Goal: Task Accomplishment & Management: Complete application form

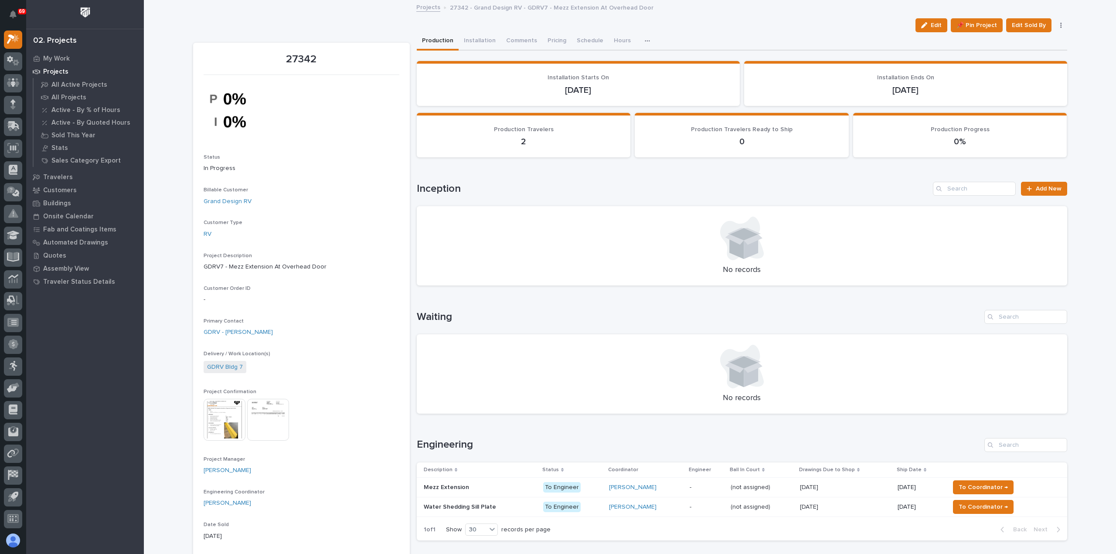
click at [428, 7] on link "Projects" at bounding box center [428, 7] width 24 height 10
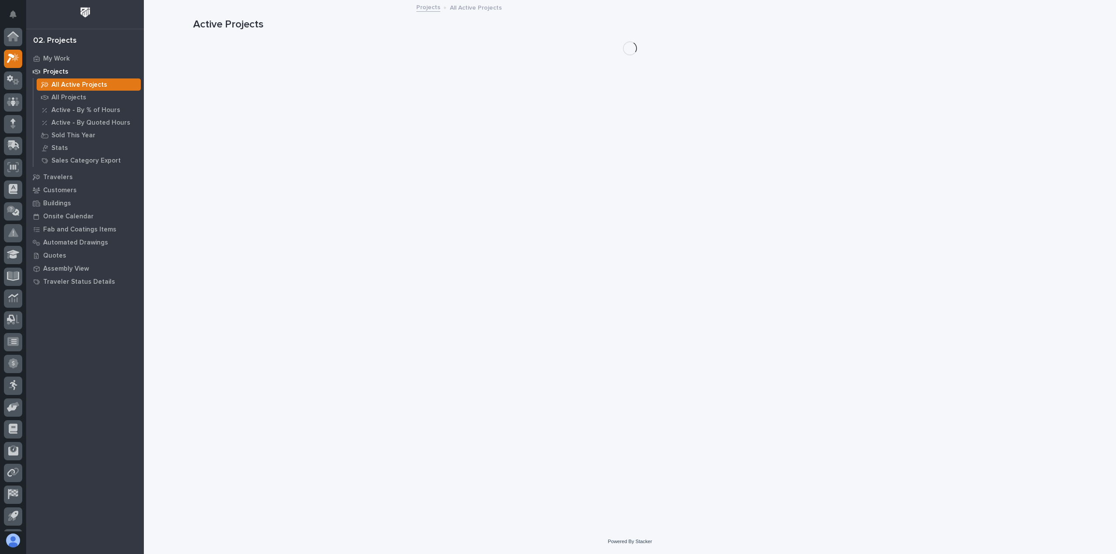
scroll to position [19, 0]
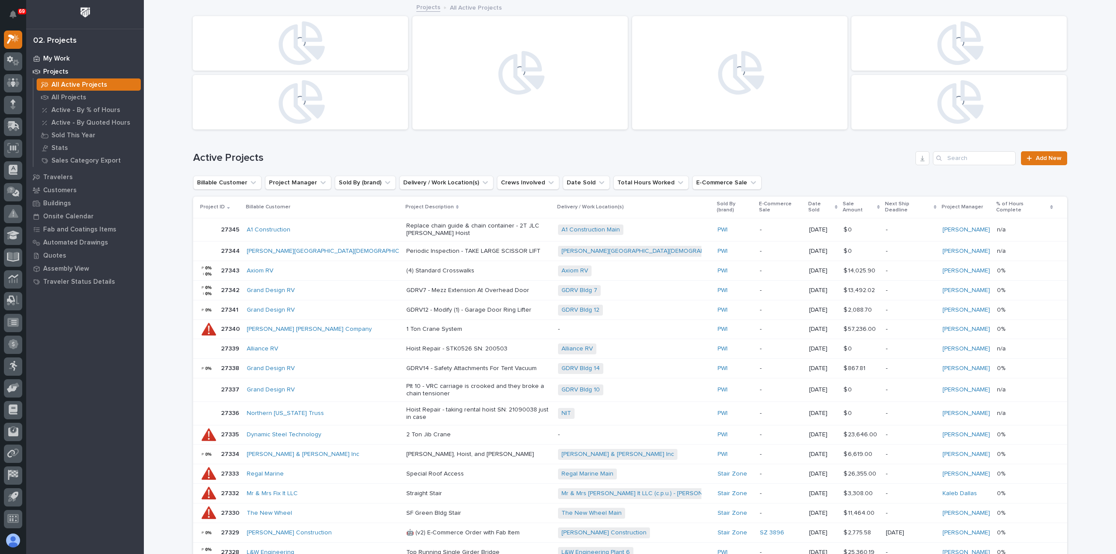
click at [47, 55] on p "My Work" at bounding box center [56, 59] width 27 height 8
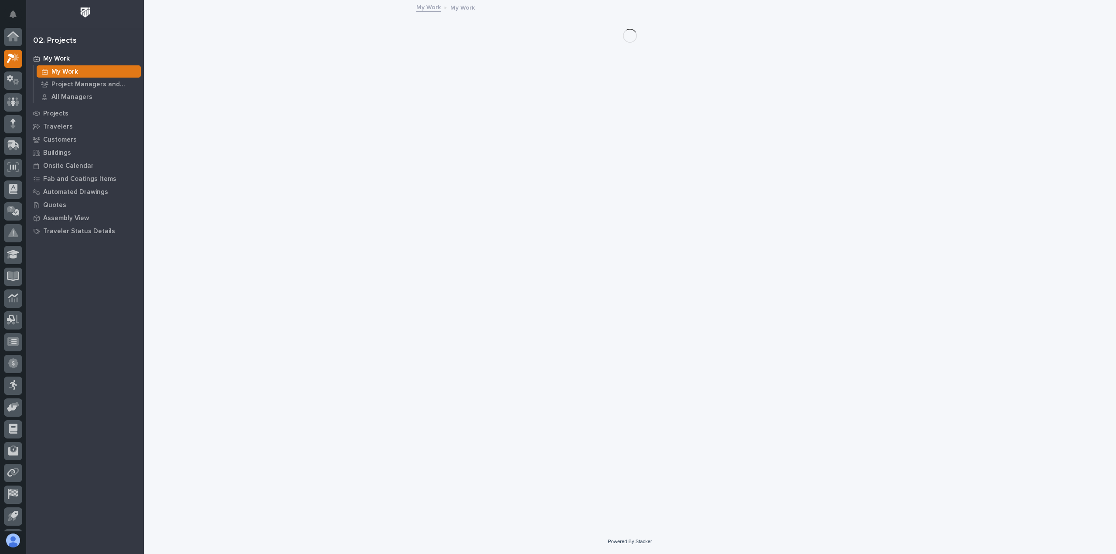
scroll to position [19, 0]
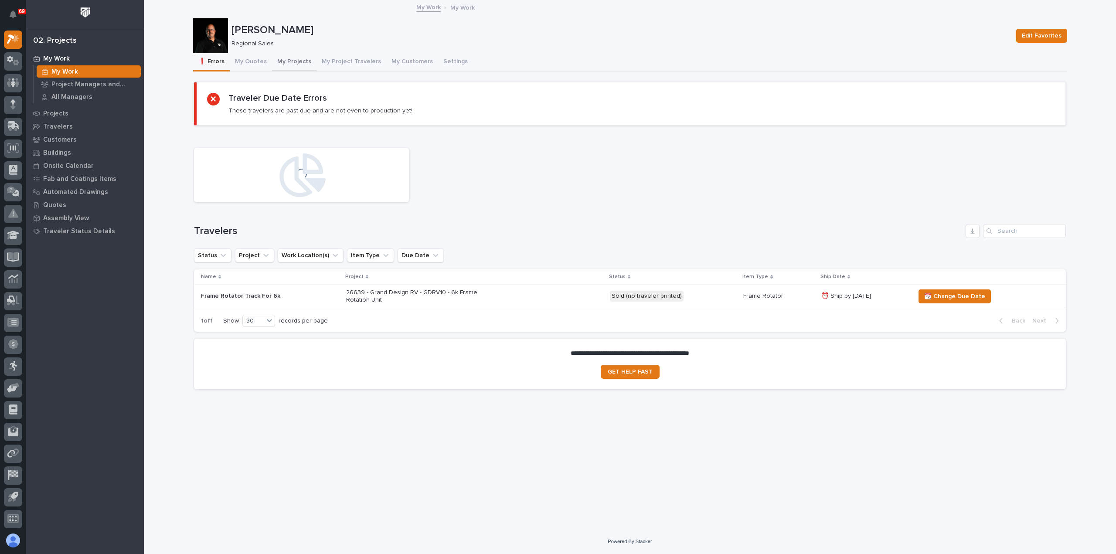
click at [285, 57] on button "My Projects" at bounding box center [294, 62] width 44 height 18
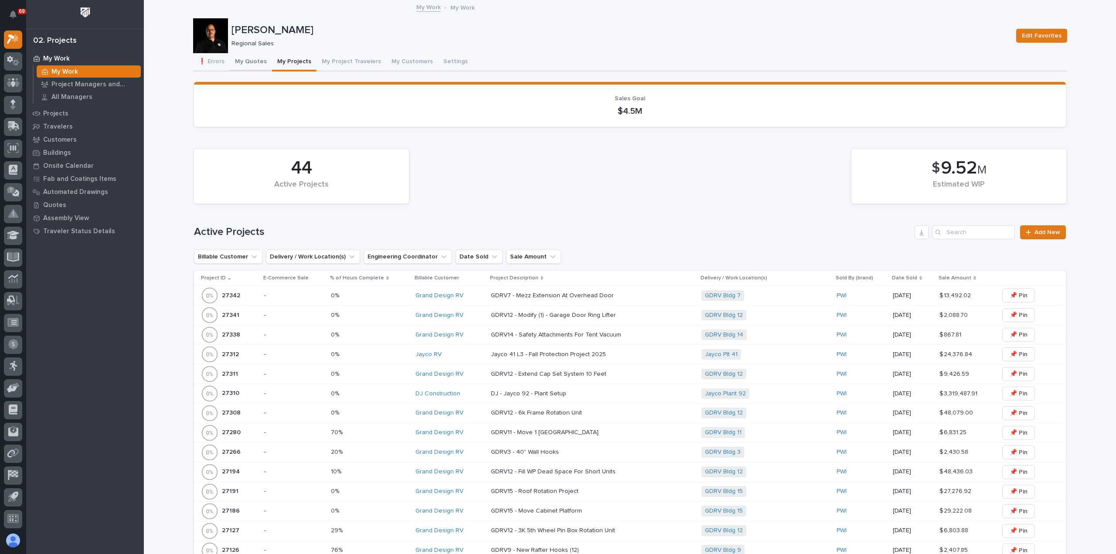
click at [243, 58] on button "My Quotes" at bounding box center [251, 62] width 42 height 18
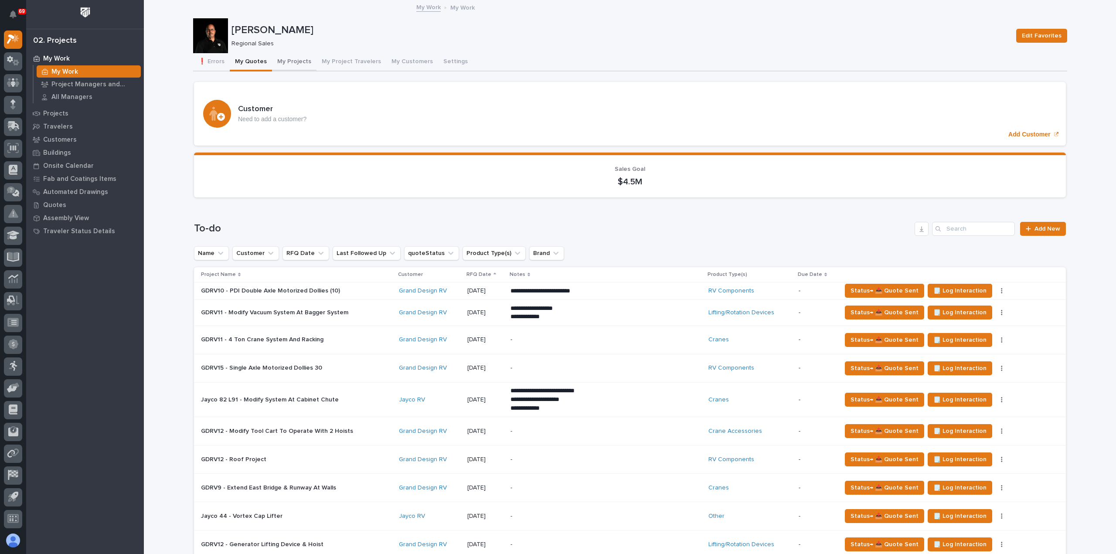
drag, startPoint x: 296, startPoint y: 62, endPoint x: 303, endPoint y: 71, distance: 10.9
click at [296, 62] on button "My Projects" at bounding box center [294, 62] width 44 height 18
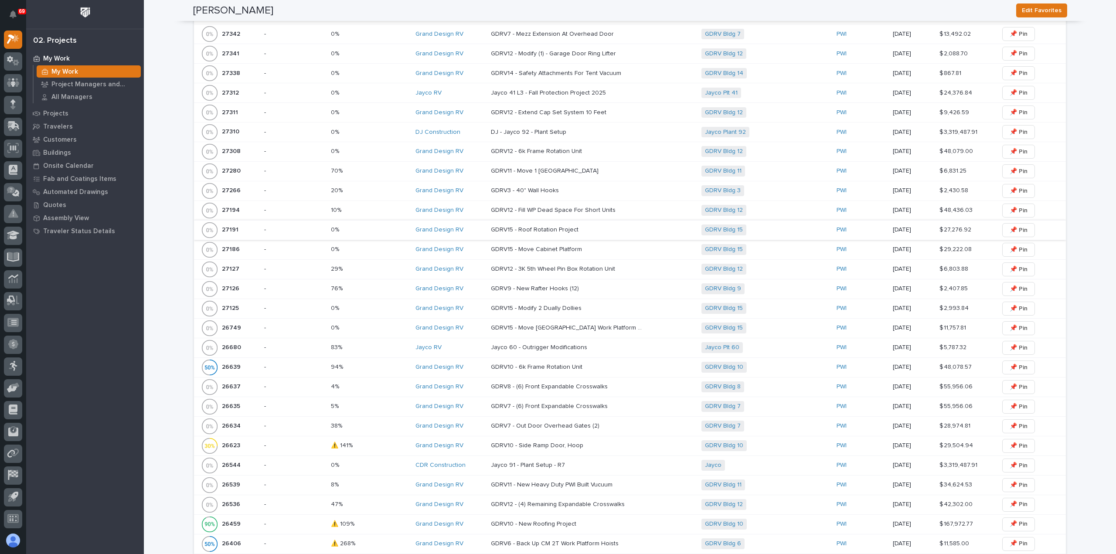
scroll to position [174, 0]
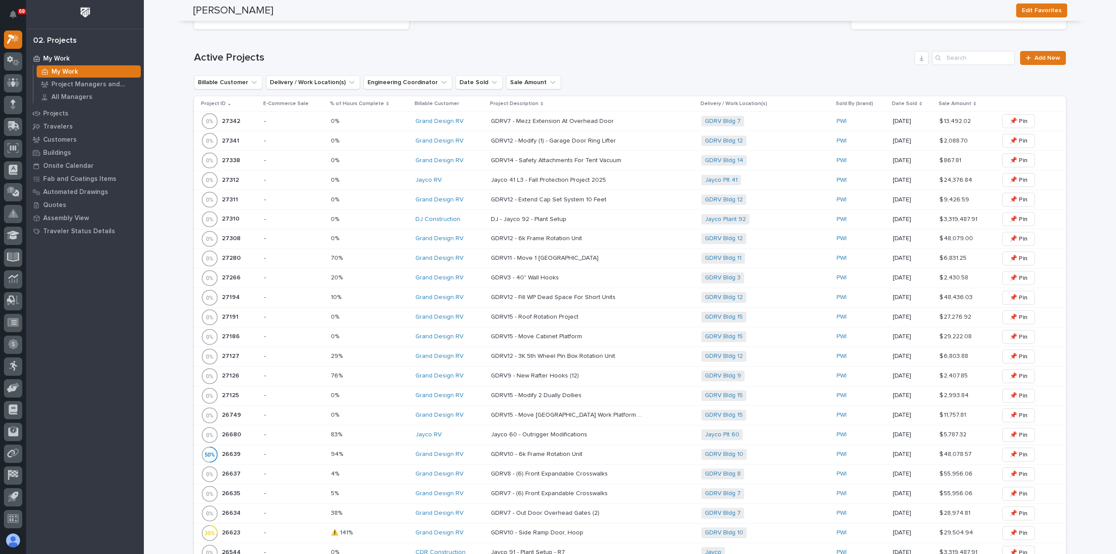
click at [535, 42] on div "44 Active Projects $ 9.52 M Estimated WIP Active Projects Add New Billable Cust…" at bounding box center [630, 346] width 872 height 753
click at [251, 239] on div "27308 27308" at bounding box center [229, 238] width 56 height 17
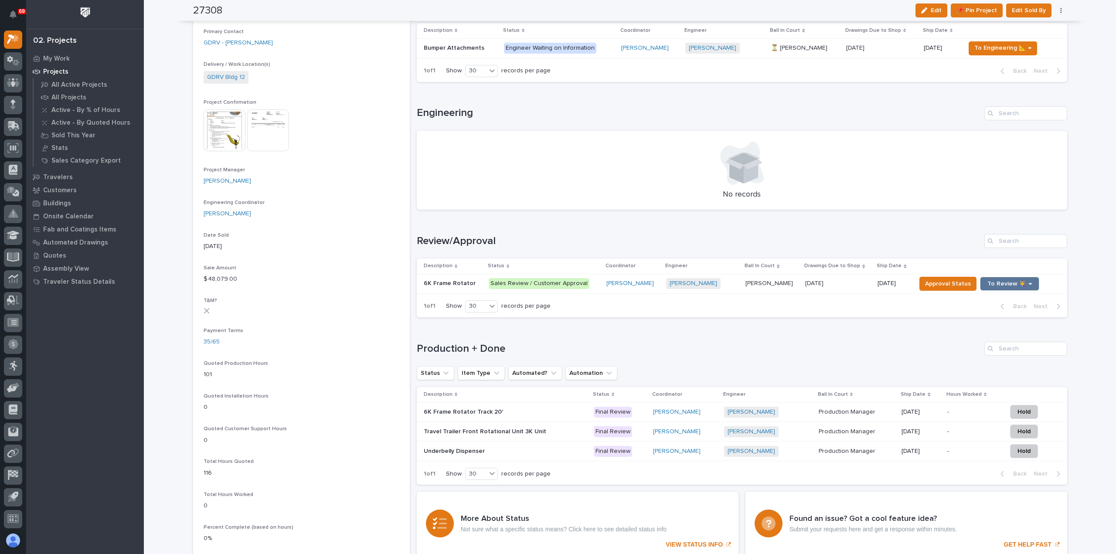
scroll to position [262, 0]
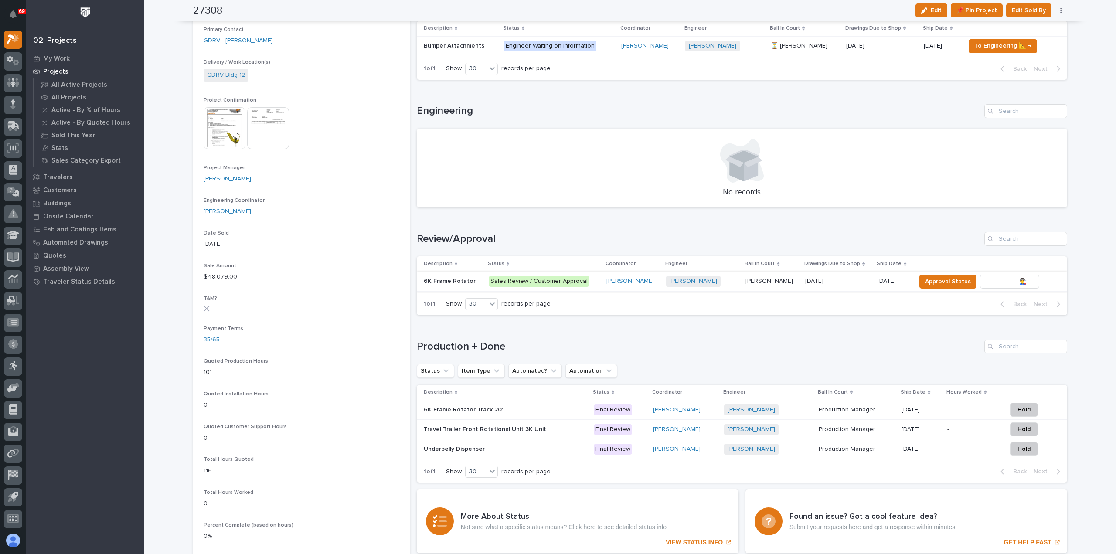
click at [995, 279] on span "To Review 👨‍🏭 →" at bounding box center [1010, 281] width 44 height 10
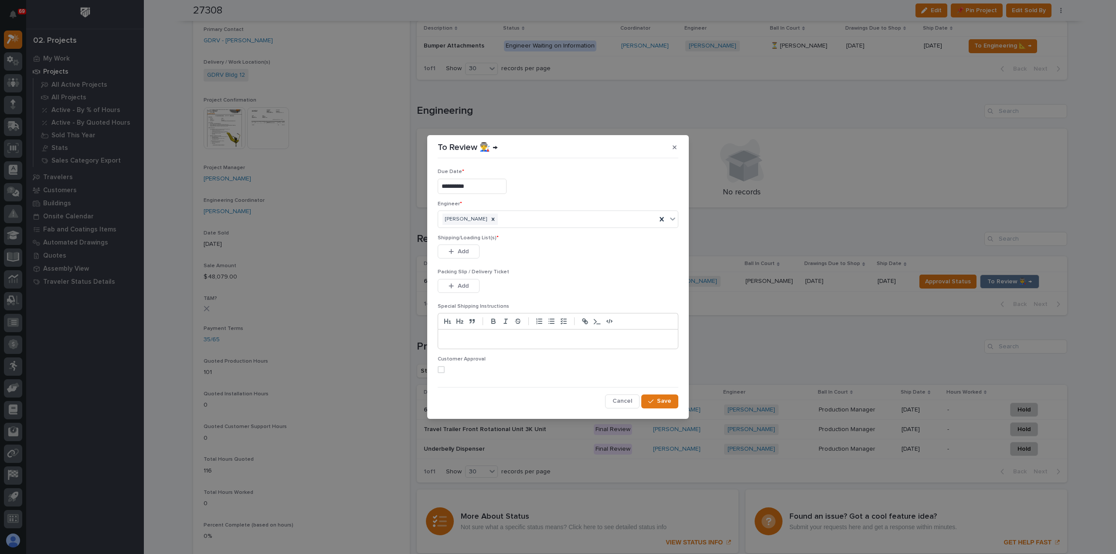
click at [440, 368] on span at bounding box center [441, 369] width 7 height 7
click at [477, 254] on button "Add" at bounding box center [459, 252] width 42 height 14
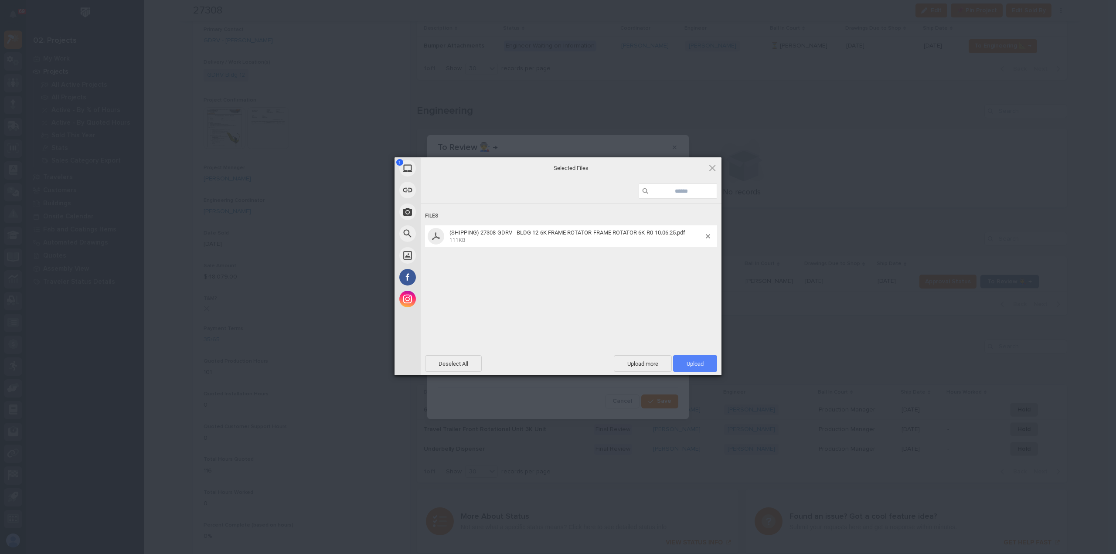
click at [685, 359] on span "Upload 1" at bounding box center [695, 363] width 44 height 17
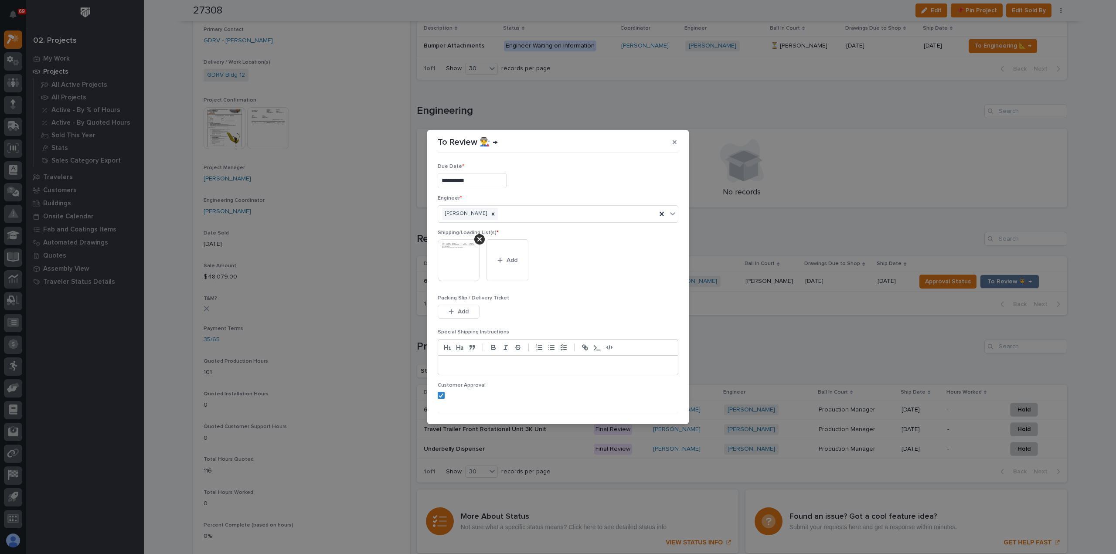
scroll to position [17, 0]
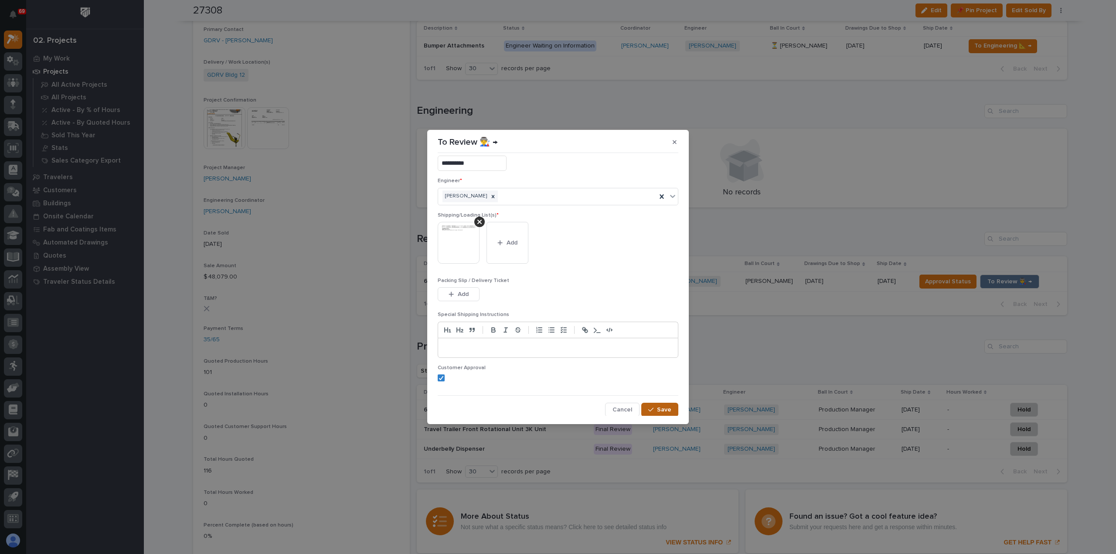
click at [651, 407] on div "button" at bounding box center [652, 410] width 9 height 6
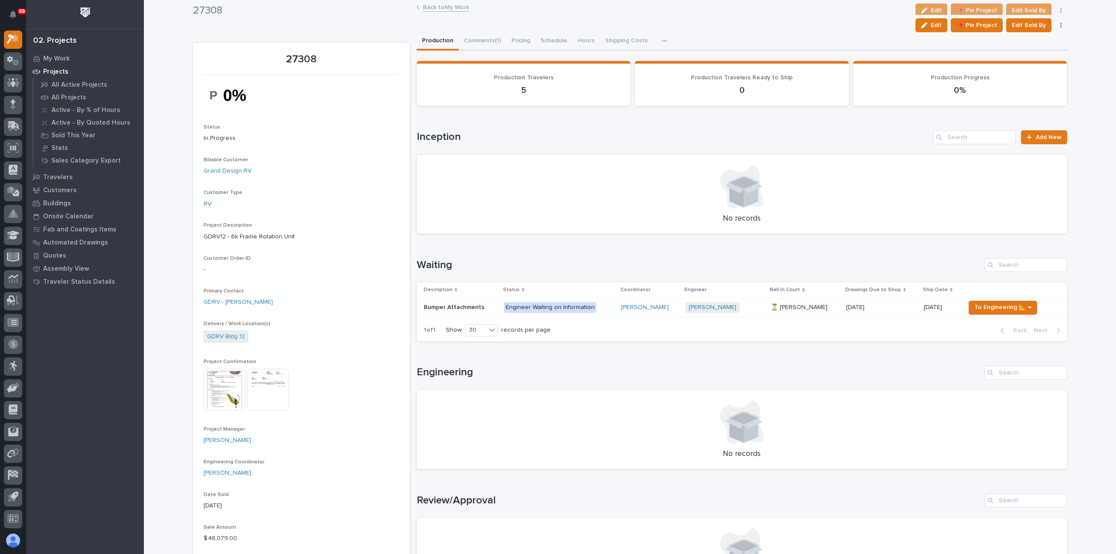
scroll to position [0, 0]
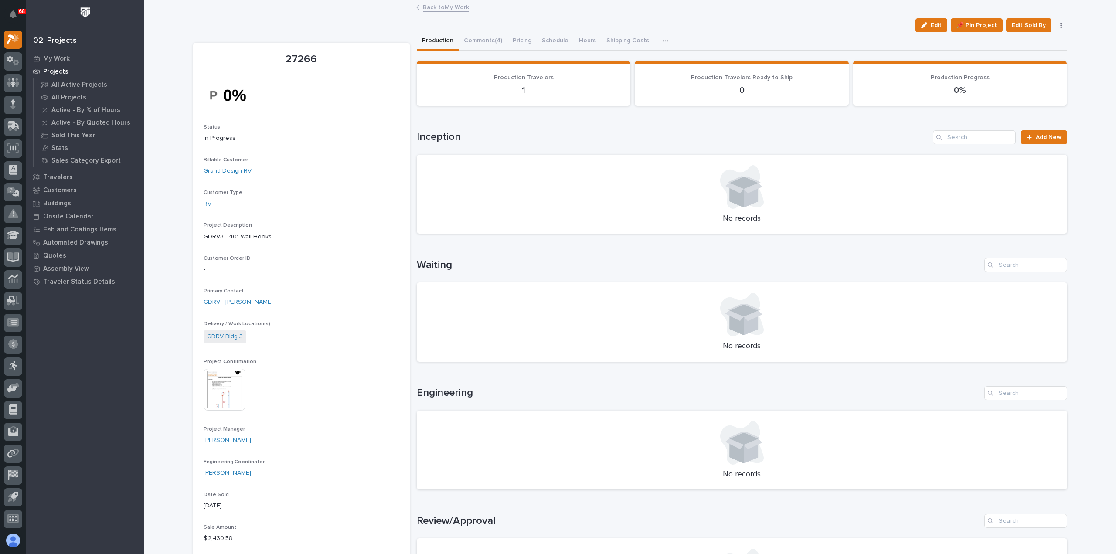
click at [445, 7] on link "Back to My Work" at bounding box center [446, 7] width 46 height 10
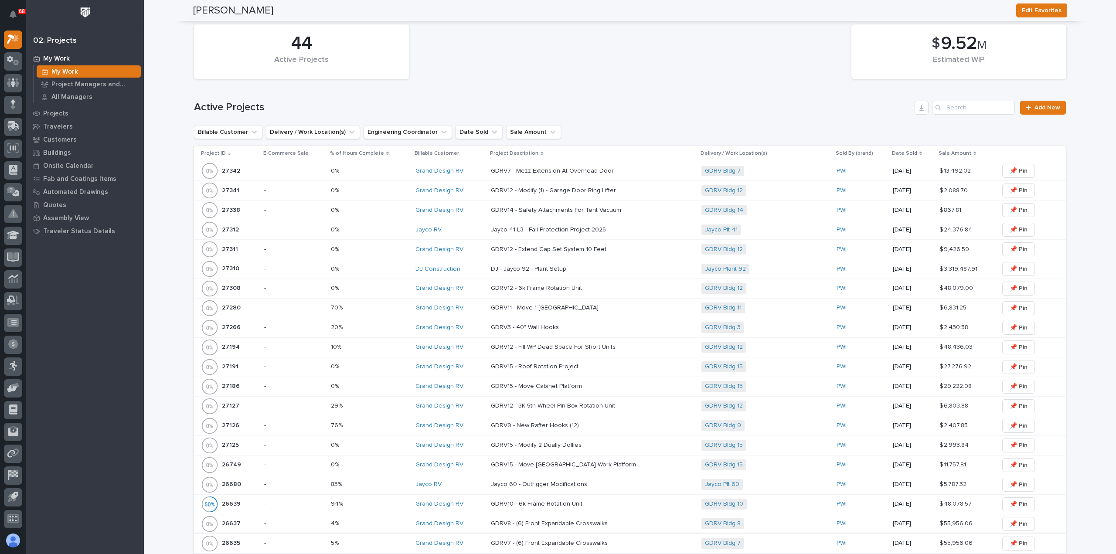
scroll to position [87, 0]
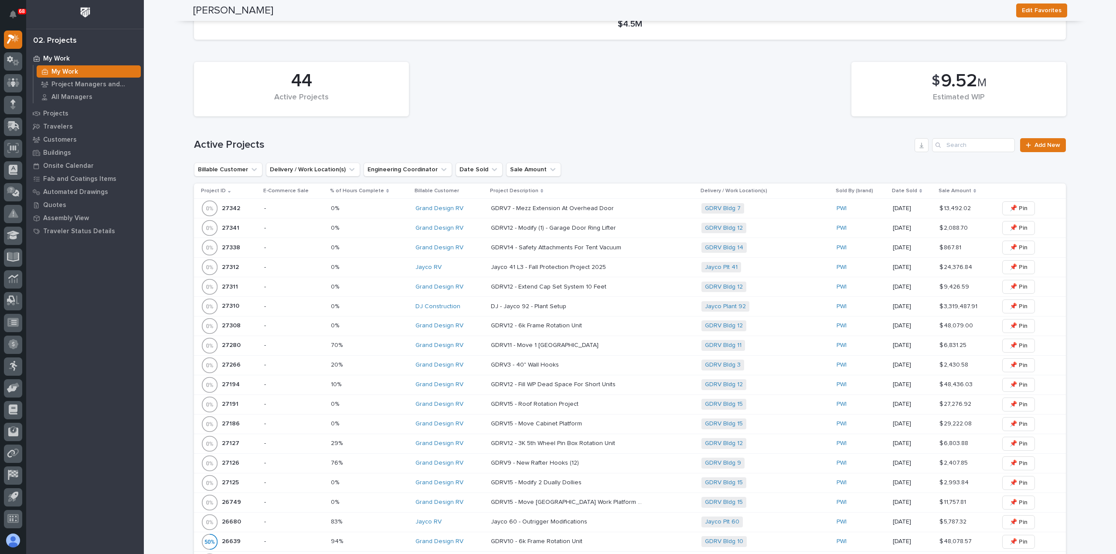
click at [583, 479] on p at bounding box center [567, 482] width 153 height 7
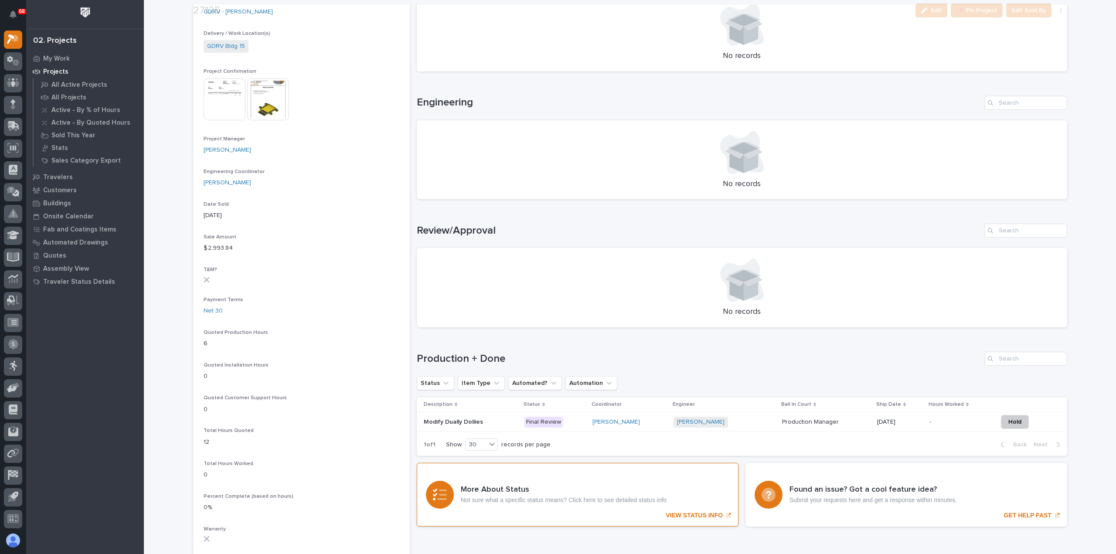
scroll to position [305, 0]
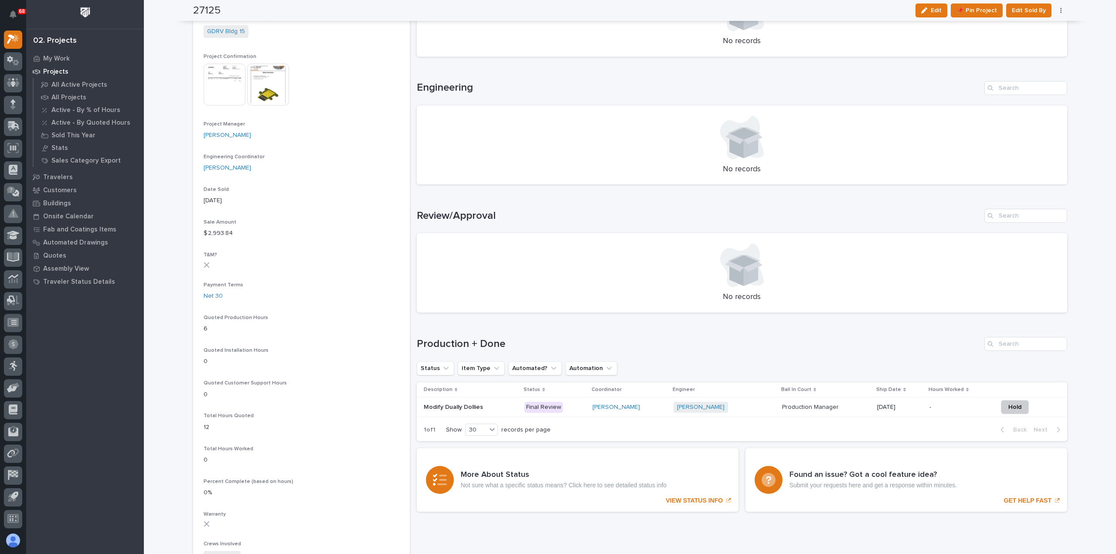
click at [659, 410] on div "[PERSON_NAME]" at bounding box center [630, 407] width 75 height 7
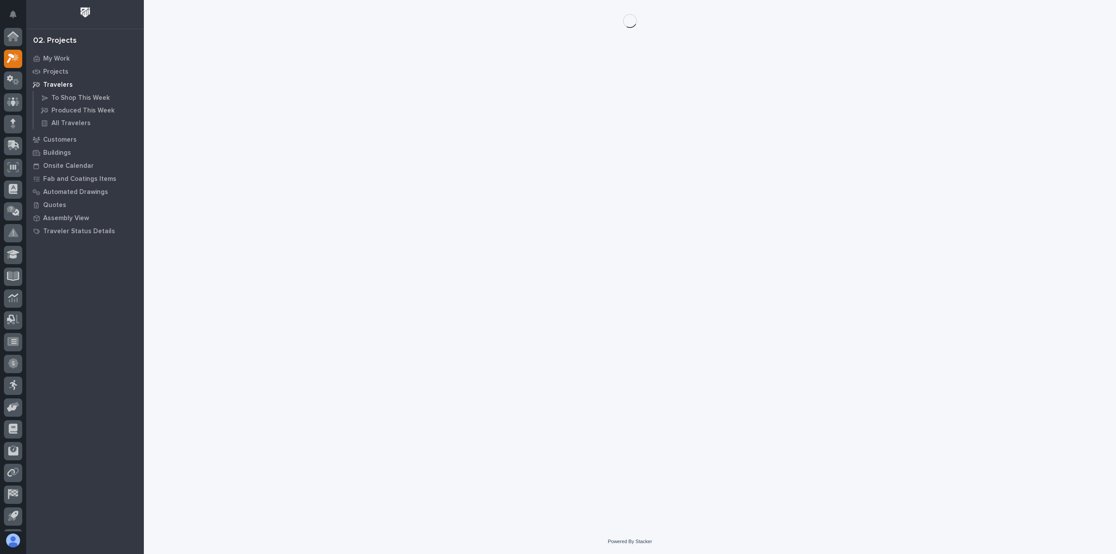
scroll to position [19, 0]
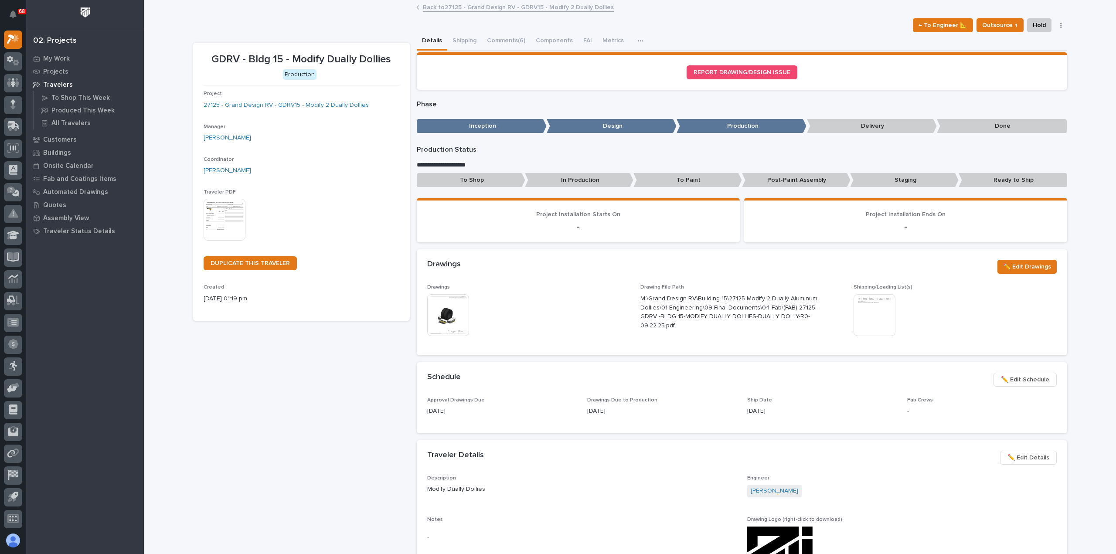
click at [1015, 384] on span "✏️ Edit Schedule" at bounding box center [1025, 380] width 48 height 10
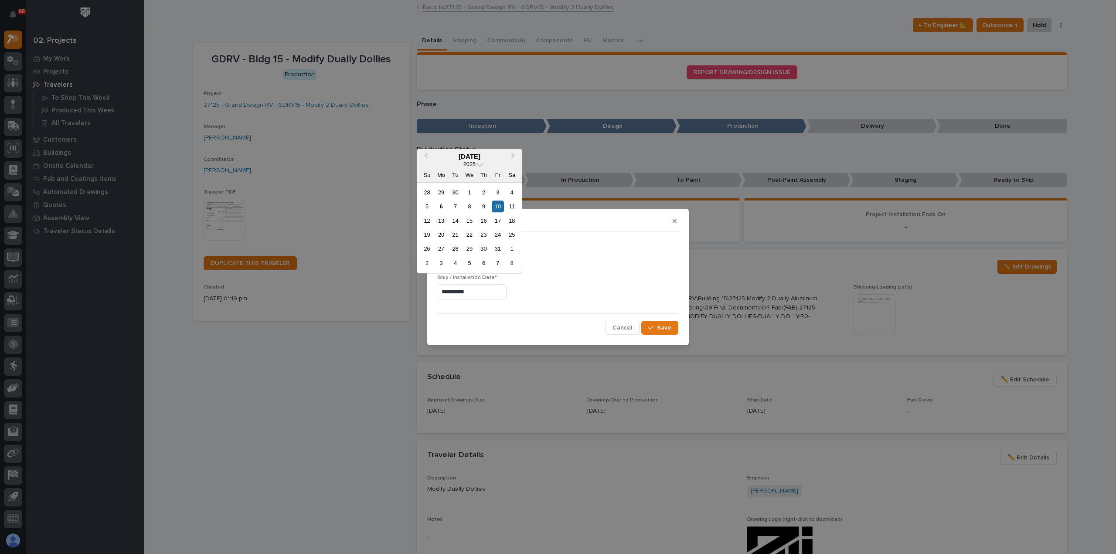
click at [479, 292] on input "**********" at bounding box center [472, 291] width 69 height 15
click at [469, 235] on div "22" at bounding box center [469, 235] width 12 height 12
type input "**********"
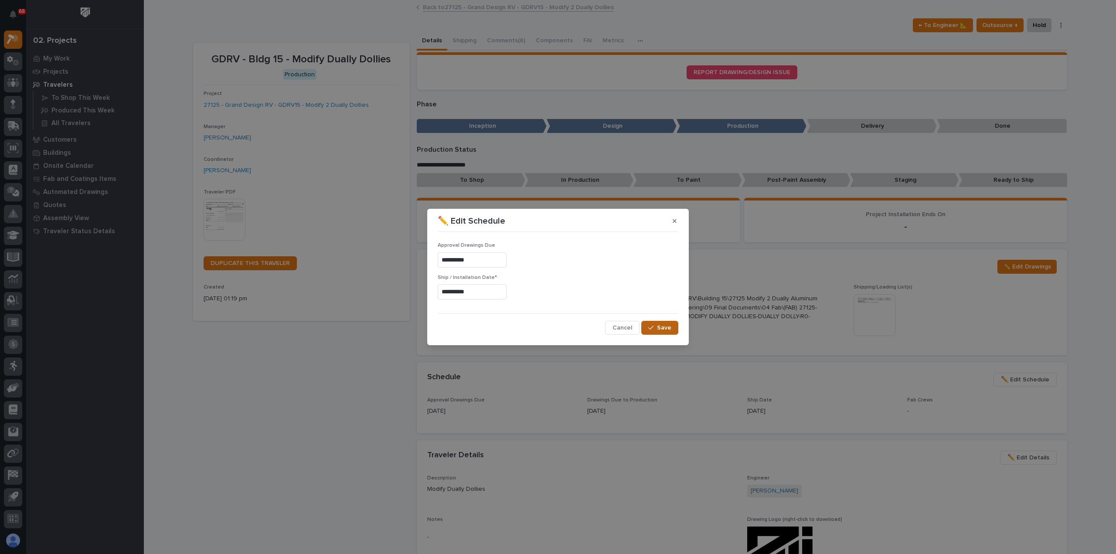
click at [660, 329] on span "Save" at bounding box center [664, 328] width 14 height 8
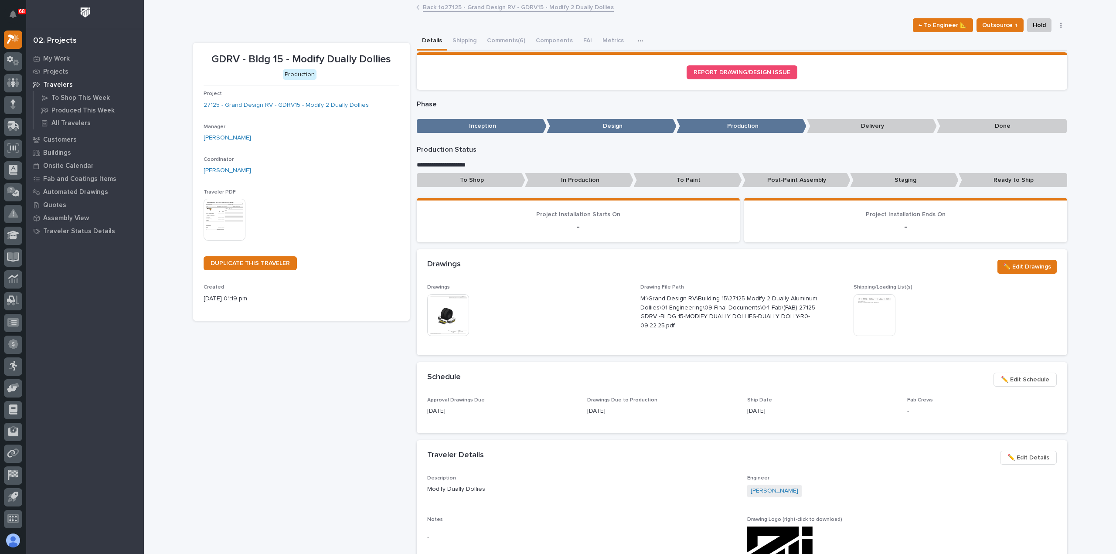
click at [423, 7] on link "Back to 27125 - Grand Design RV - GDRV15 - Modify 2 Dually Dollies" at bounding box center [518, 7] width 191 height 10
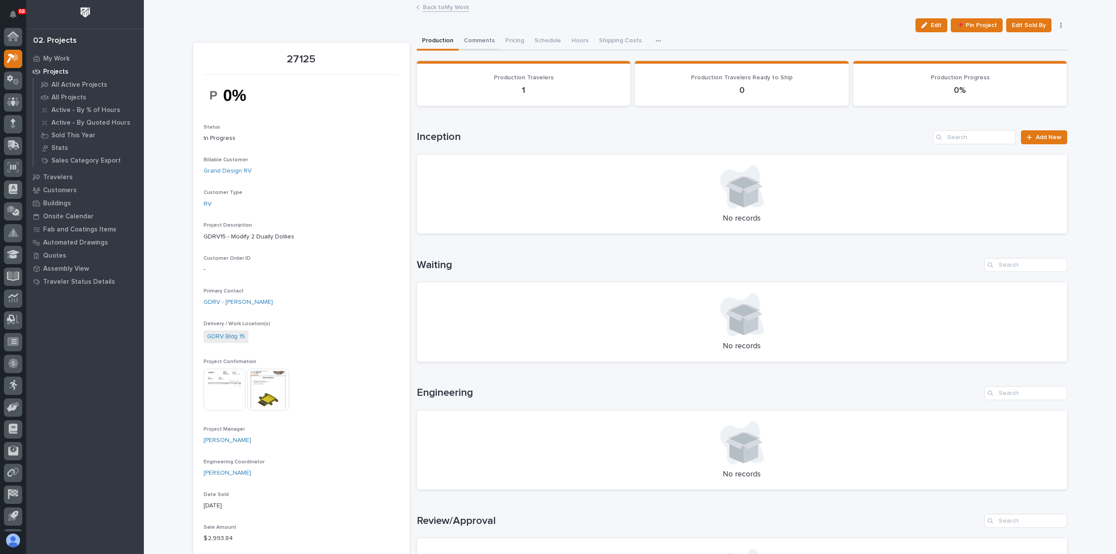
scroll to position [19, 0]
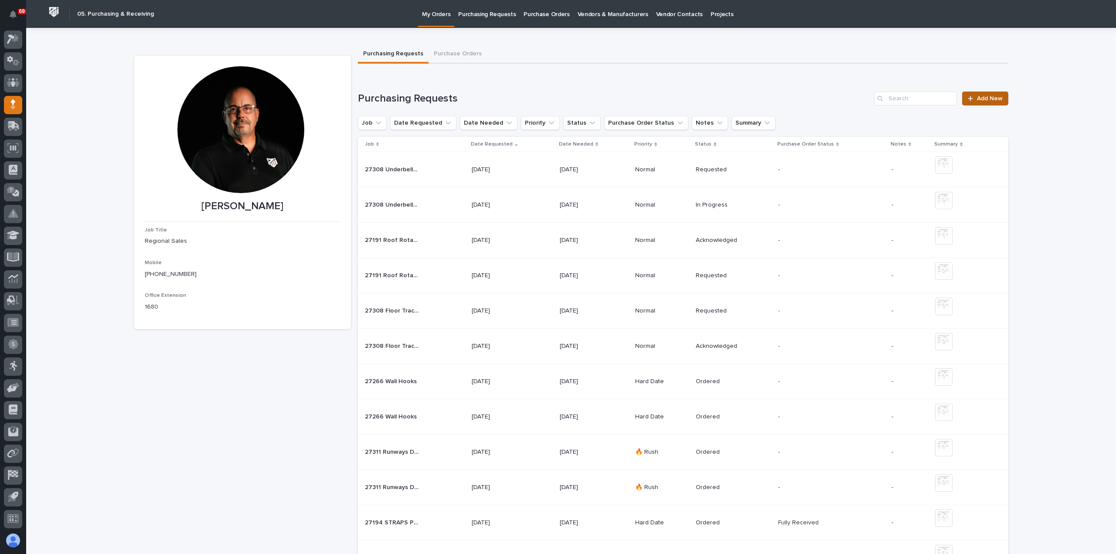
click at [996, 100] on span "Add New" at bounding box center [990, 98] width 26 height 6
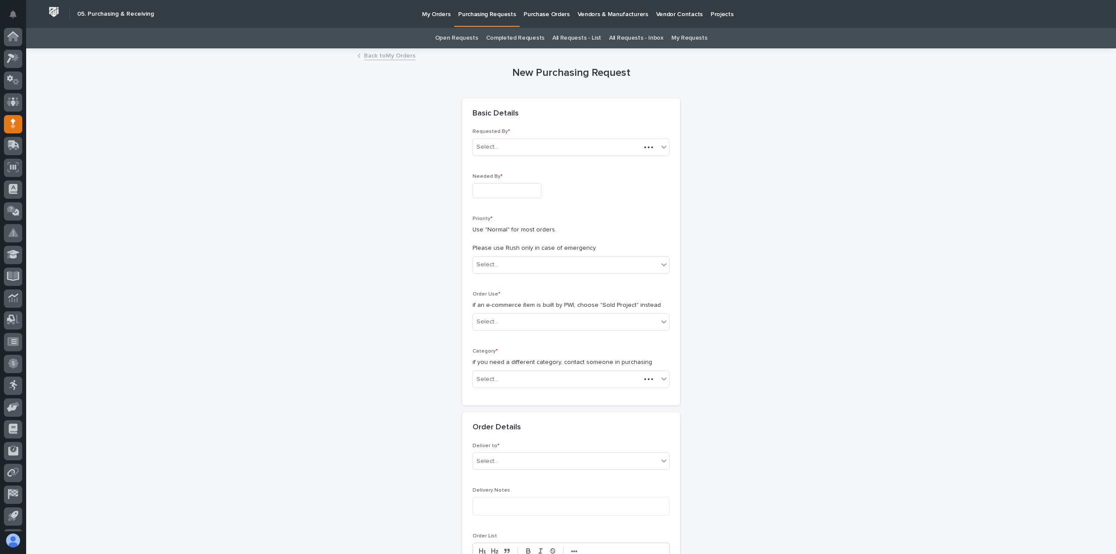
scroll to position [19, 0]
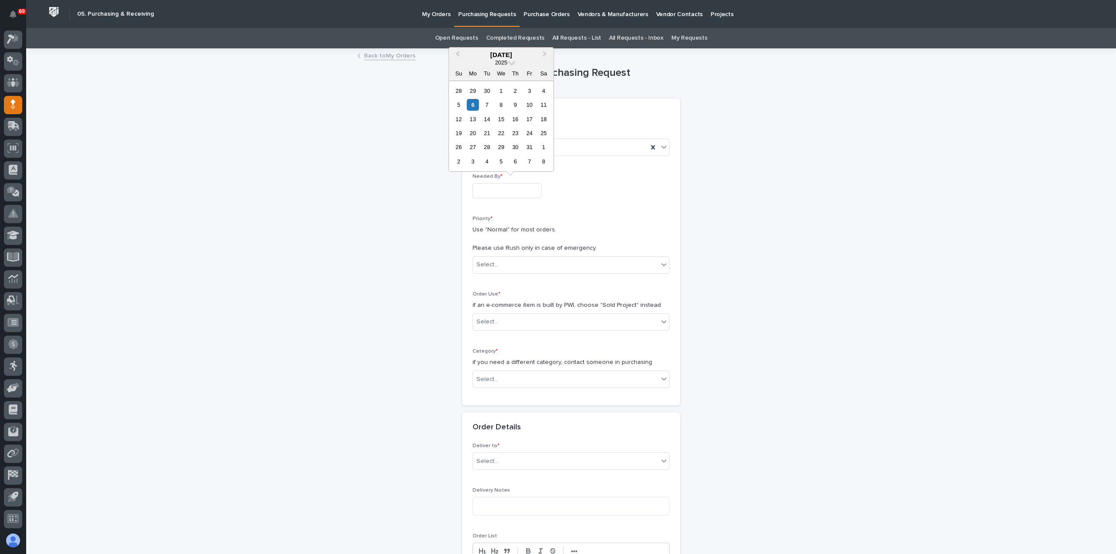
click at [529, 192] on input "text" at bounding box center [507, 190] width 69 height 15
click at [515, 108] on div "9" at bounding box center [516, 105] width 12 height 12
type input "**********"
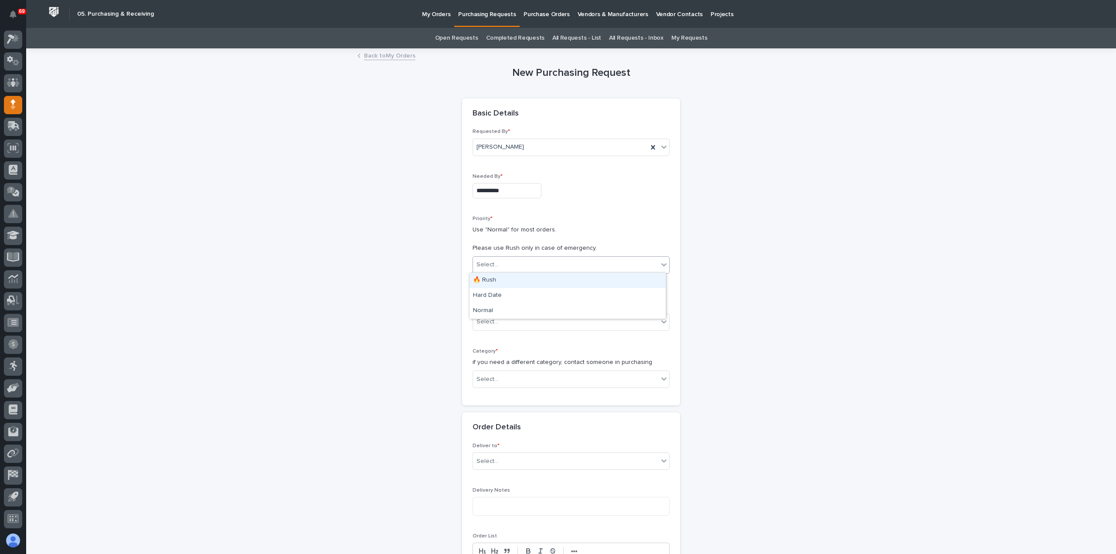
click at [529, 262] on div "Select..." at bounding box center [565, 265] width 185 height 14
click at [521, 313] on div "Normal" at bounding box center [568, 310] width 196 height 15
click at [521, 320] on div "Select..." at bounding box center [565, 322] width 185 height 14
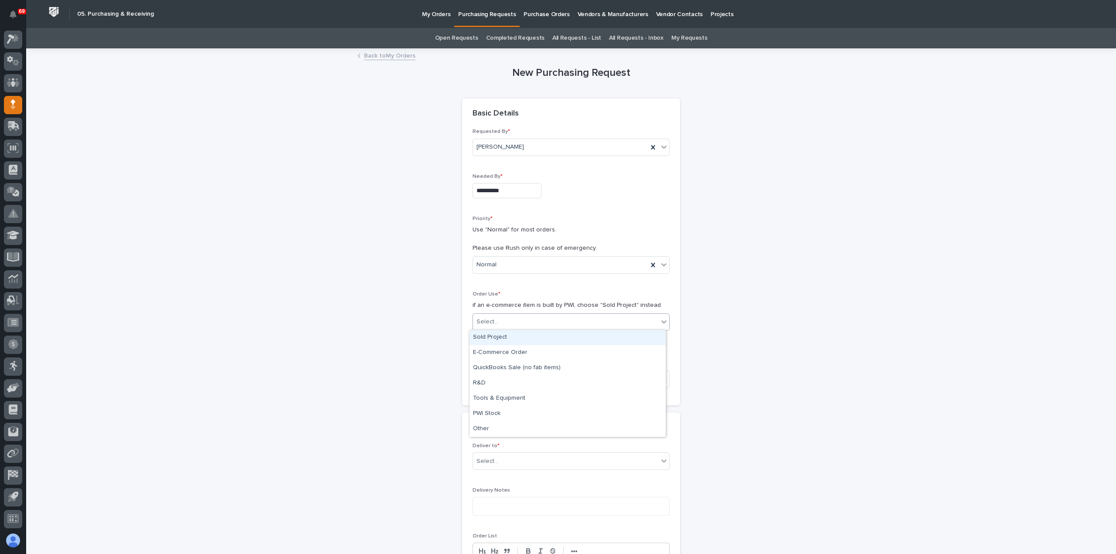
click at [520, 338] on div "Sold Project" at bounding box center [568, 337] width 196 height 15
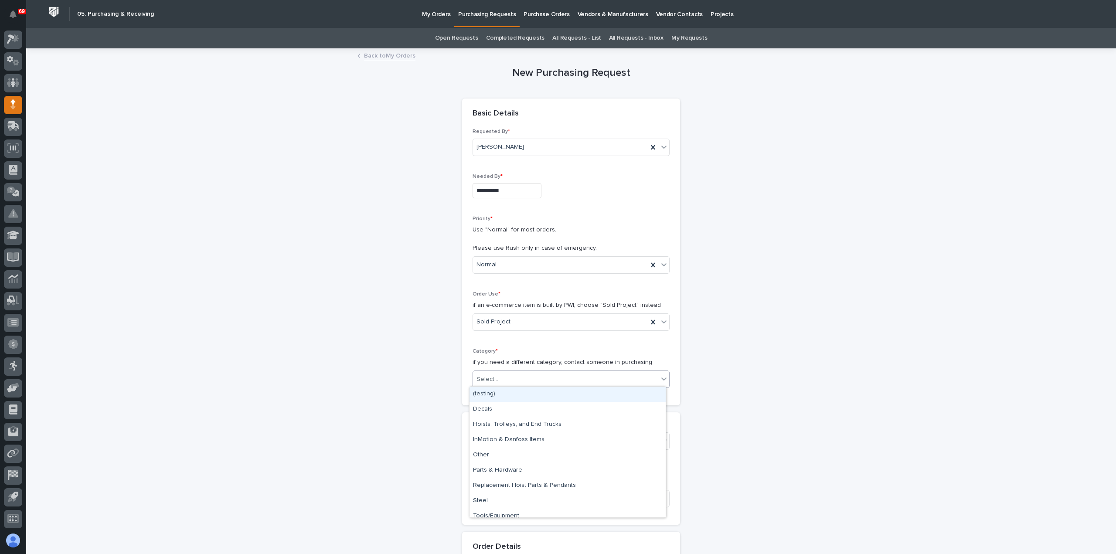
click at [521, 375] on div "Select..." at bounding box center [565, 379] width 185 height 14
click at [514, 501] on div "Steel" at bounding box center [568, 501] width 196 height 15
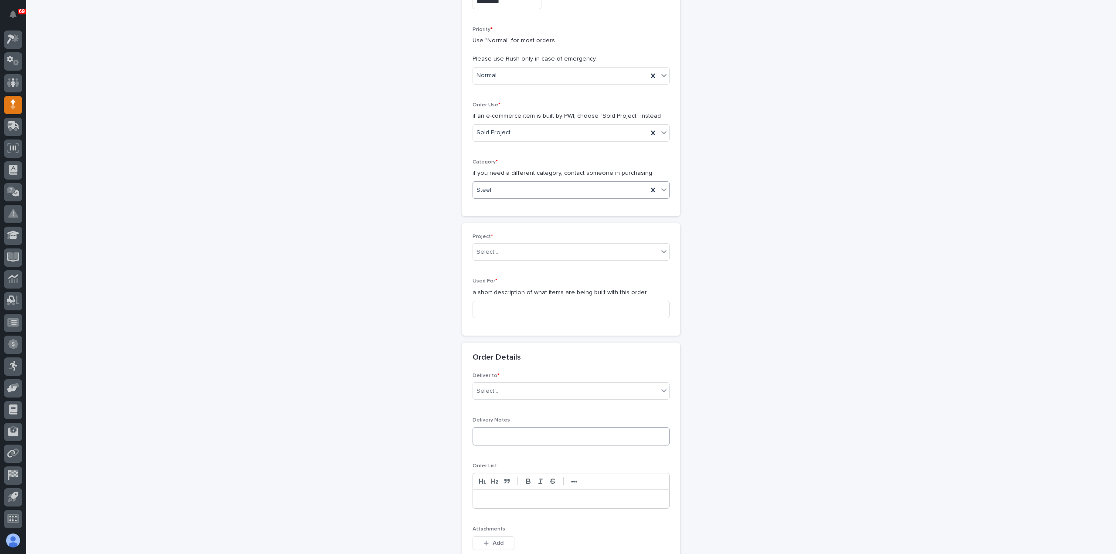
scroll to position [262, 0]
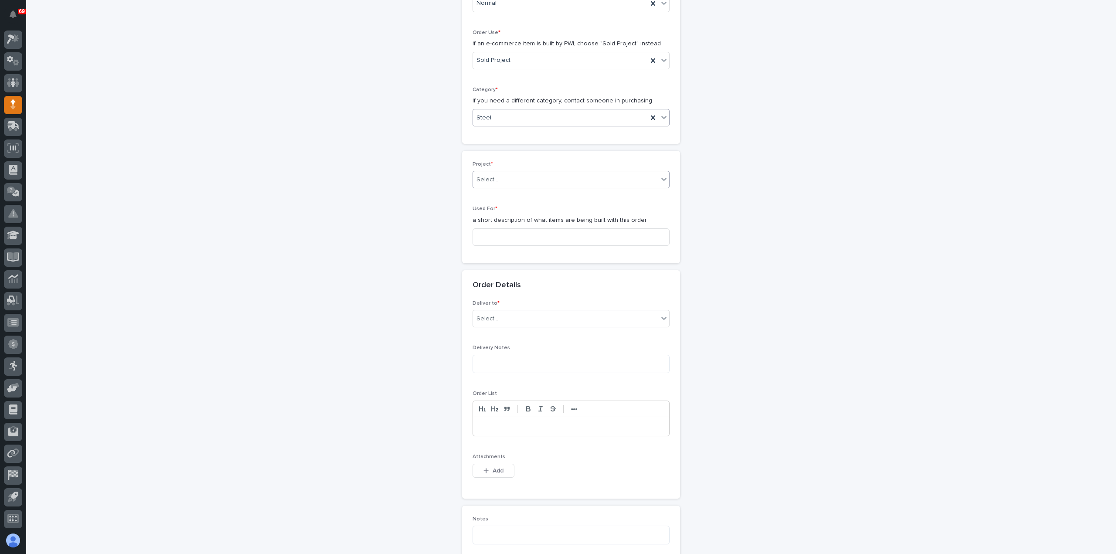
click at [512, 176] on div "Select..." at bounding box center [565, 180] width 185 height 14
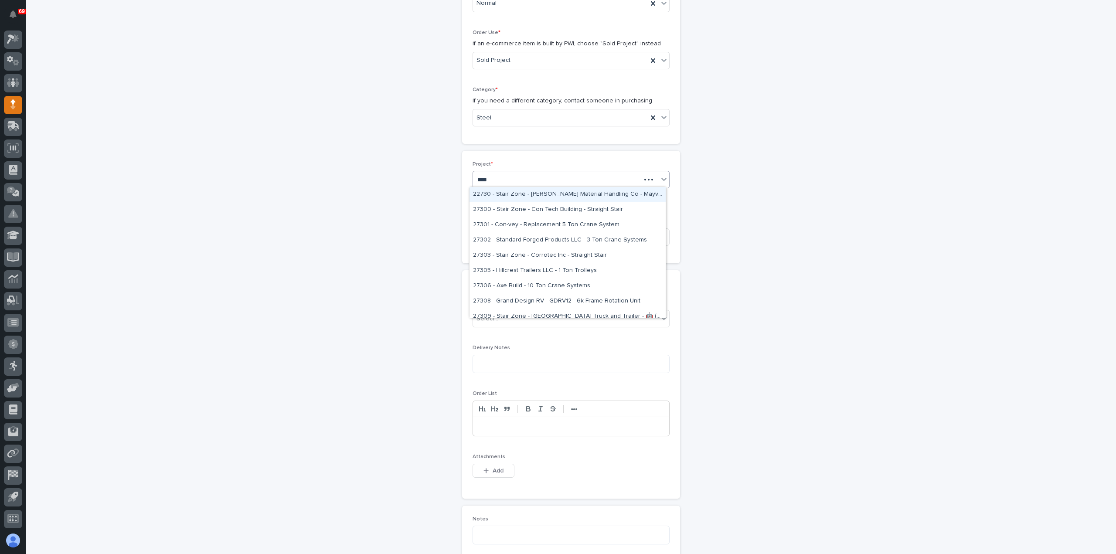
type input "*****"
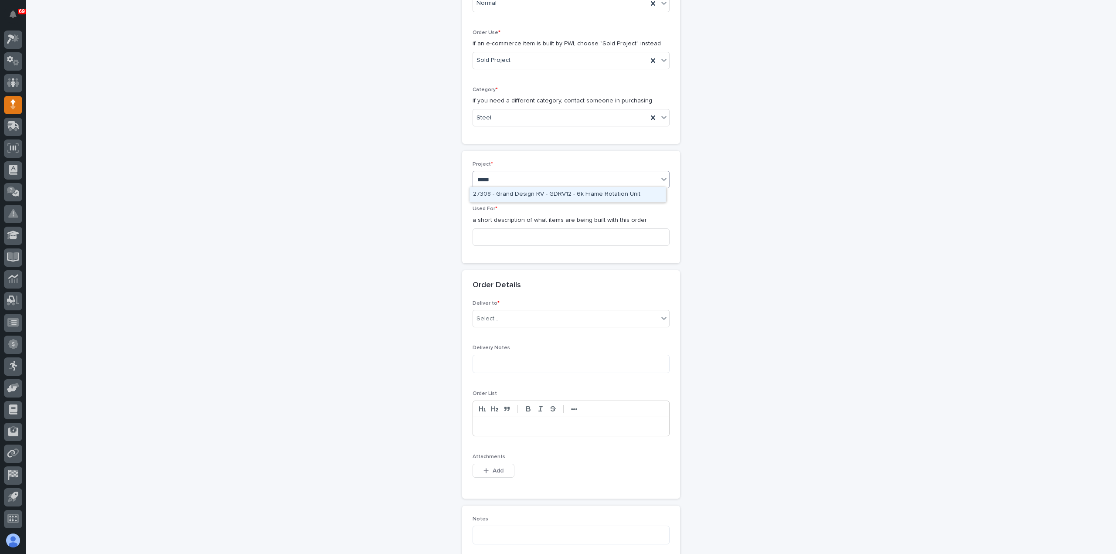
click at [515, 194] on div "27308 - Grand Design RV - GDRV12 - 6k Frame Rotation Unit" at bounding box center [568, 194] width 196 height 15
click at [529, 239] on input at bounding box center [571, 236] width 197 height 17
type input "6K Frame Rotator"
click at [506, 320] on div "Select..." at bounding box center [565, 319] width 185 height 14
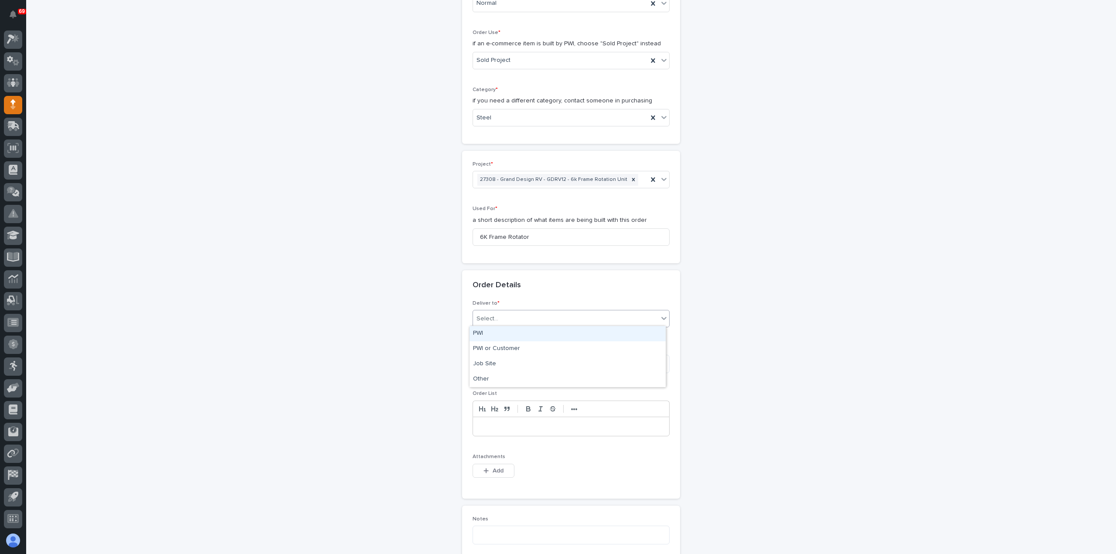
click at [508, 337] on div "PWI" at bounding box center [568, 333] width 196 height 15
click at [497, 470] on span "Add" at bounding box center [498, 471] width 11 height 8
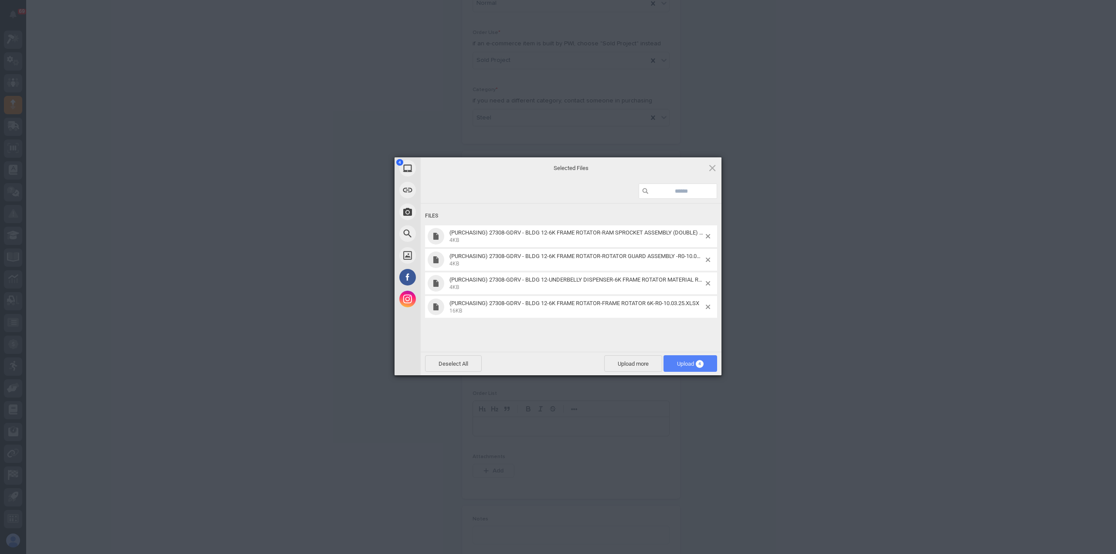
click at [686, 358] on span "Upload 4" at bounding box center [691, 363] width 54 height 17
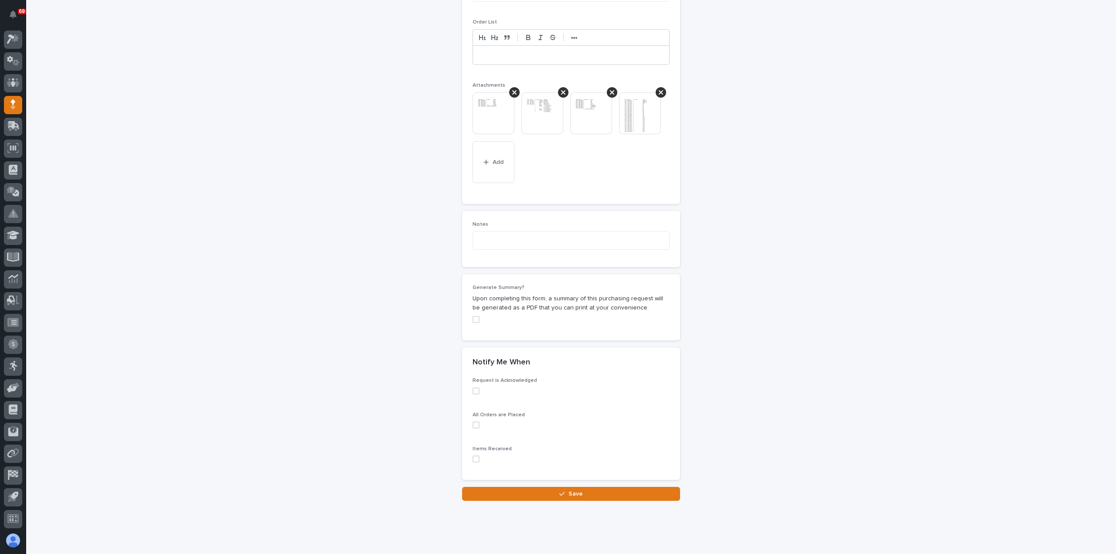
scroll to position [645, 0]
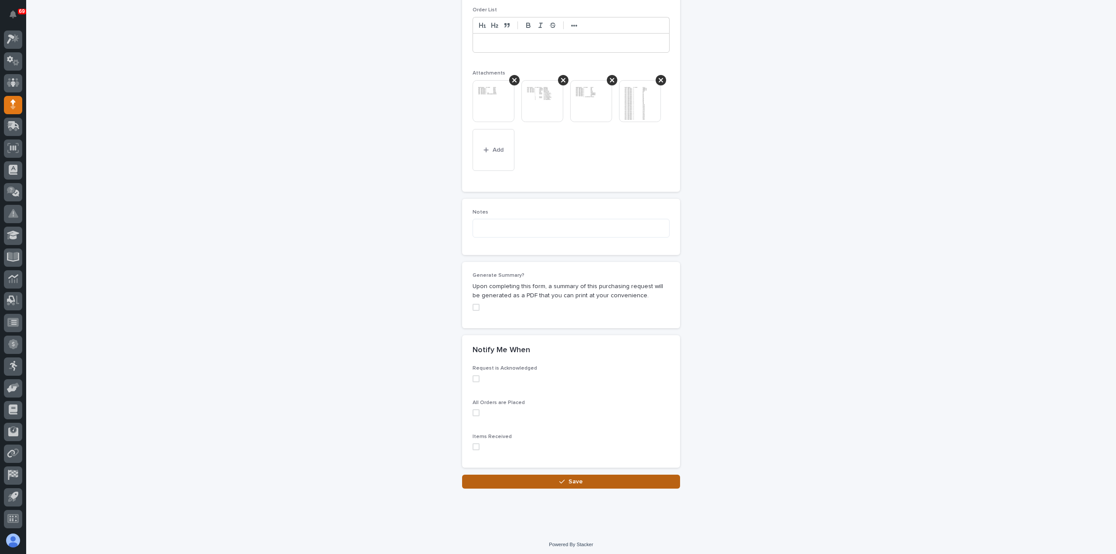
click at [559, 480] on icon "button" at bounding box center [561, 482] width 5 height 4
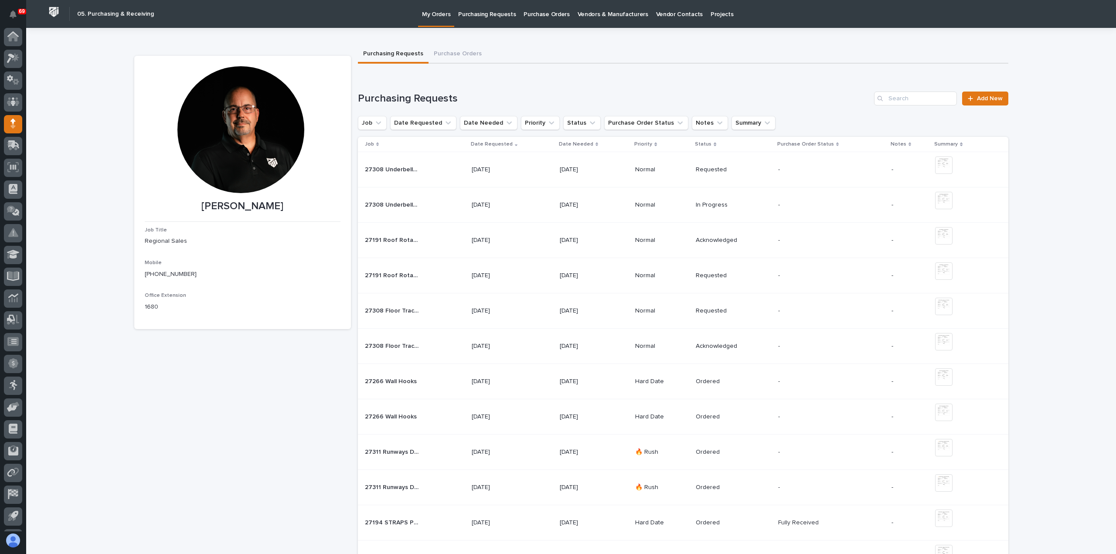
scroll to position [19, 0]
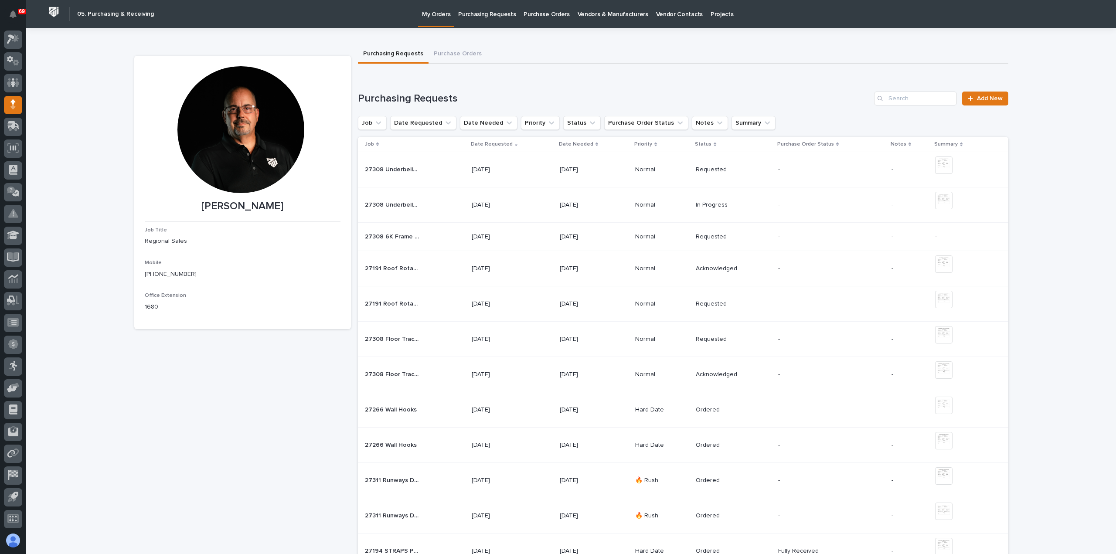
click at [442, 236] on div "27308 6K Frame Rotator 27308 6K Frame Rotator" at bounding box center [415, 237] width 100 height 14
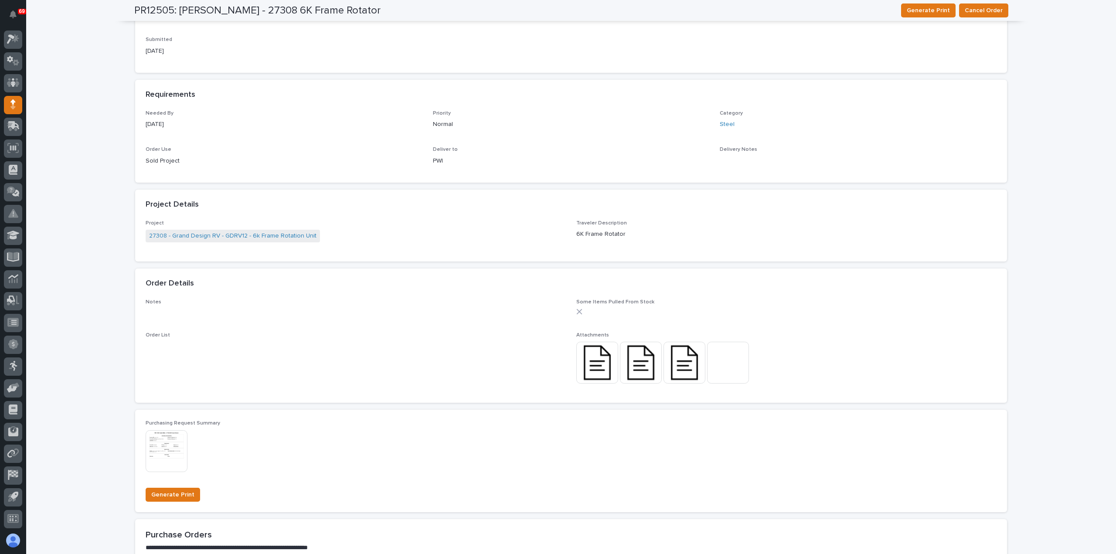
scroll to position [370, 0]
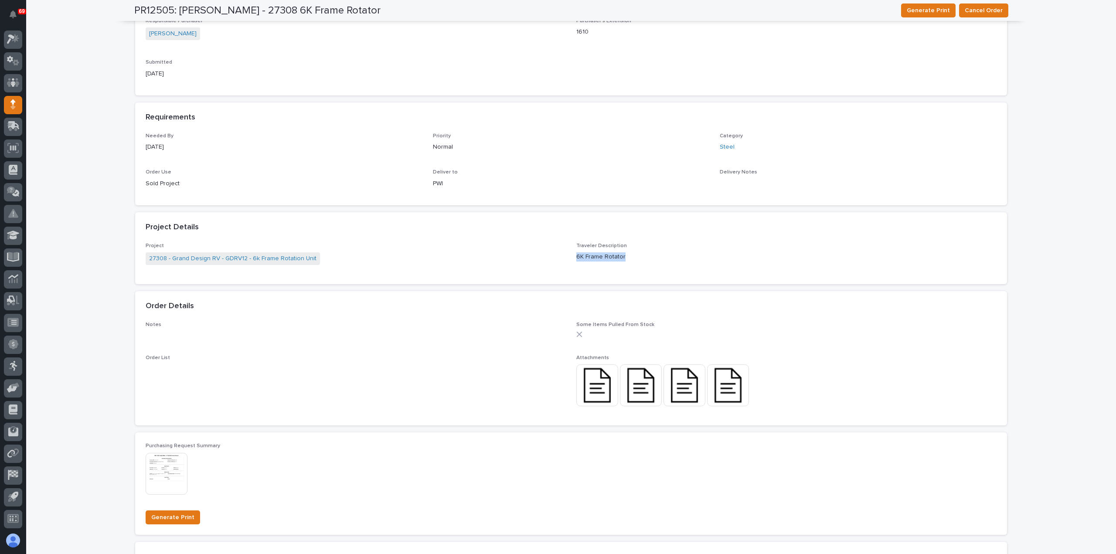
drag, startPoint x: 620, startPoint y: 256, endPoint x: 568, endPoint y: 260, distance: 51.6
click at [568, 260] on div "Project 27308 - Grand Design RV - GDRV12 - 6k Frame Rotation Unit Traveler Desc…" at bounding box center [571, 258] width 851 height 31
copy p "6K Frame Rotator"
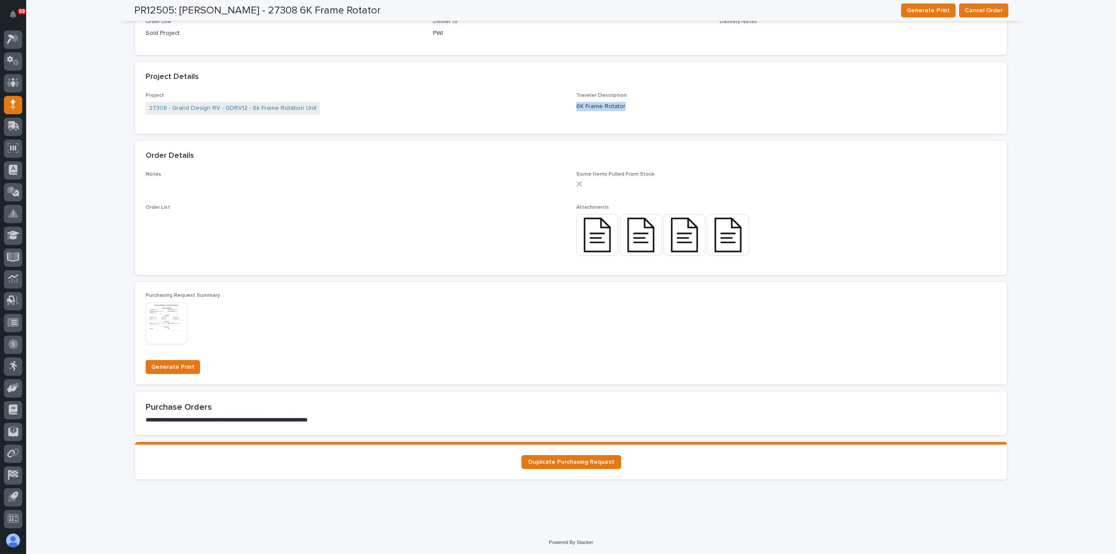
scroll to position [521, 0]
click at [550, 461] on span "Duplicate Purchasing Request" at bounding box center [571, 462] width 86 height 6
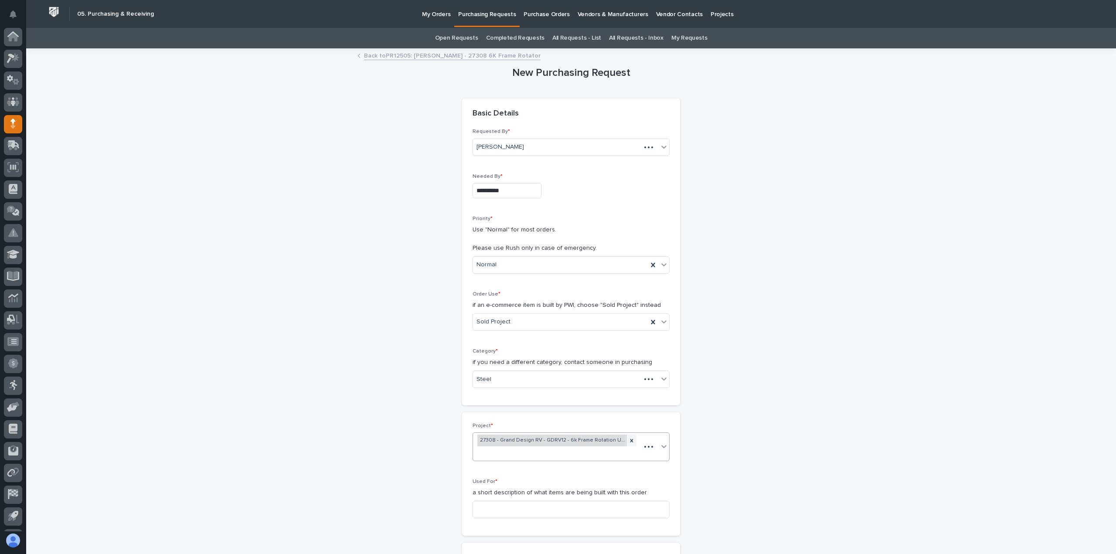
scroll to position [19, 0]
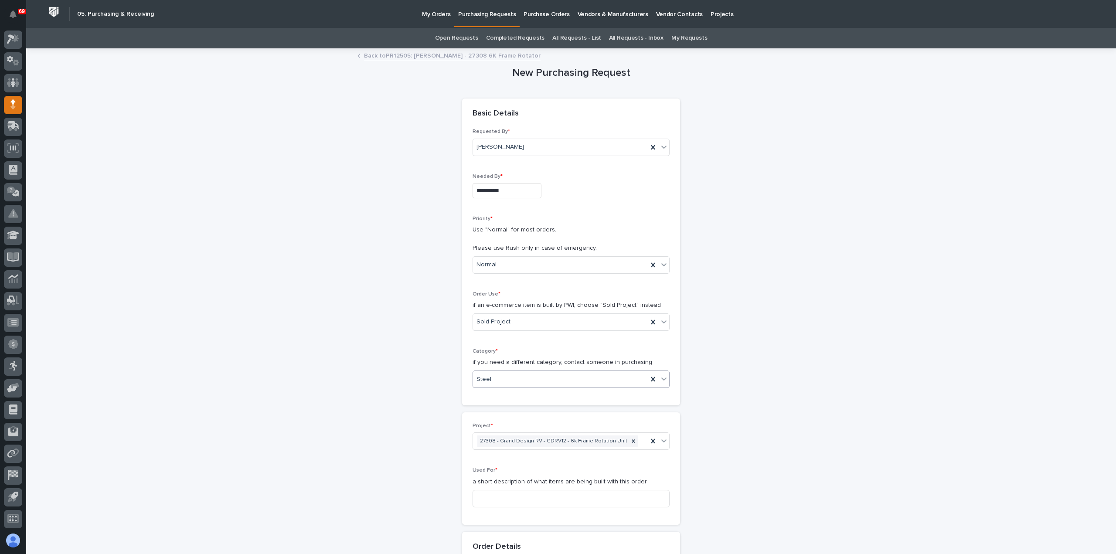
click at [515, 378] on div "Steel" at bounding box center [560, 379] width 175 height 14
click at [503, 470] on div "Parts & Hardware" at bounding box center [568, 470] width 196 height 15
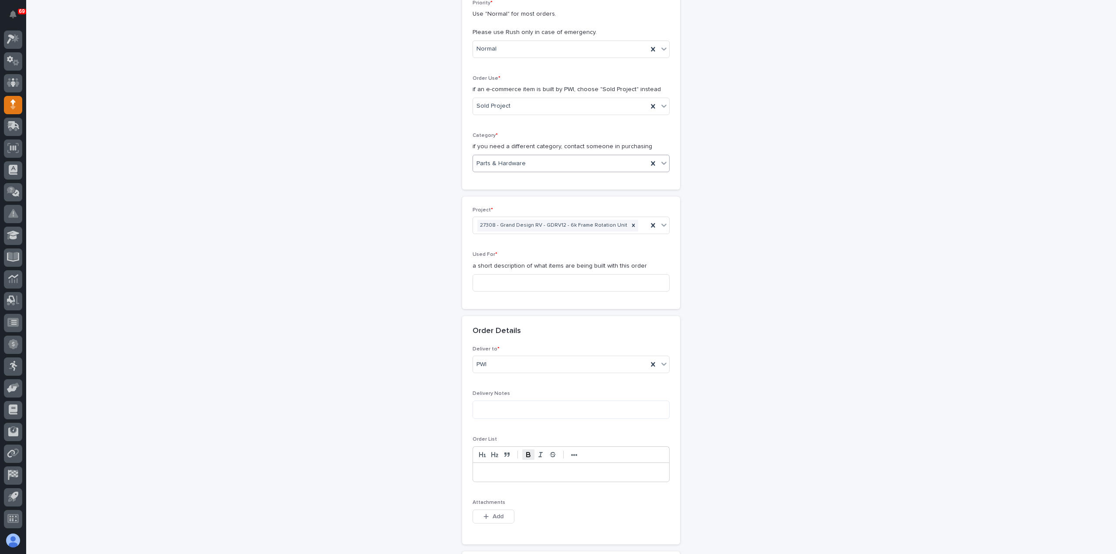
scroll to position [218, 0]
click at [513, 278] on input at bounding box center [571, 280] width 197 height 17
paste input "6K Frame Rotator"
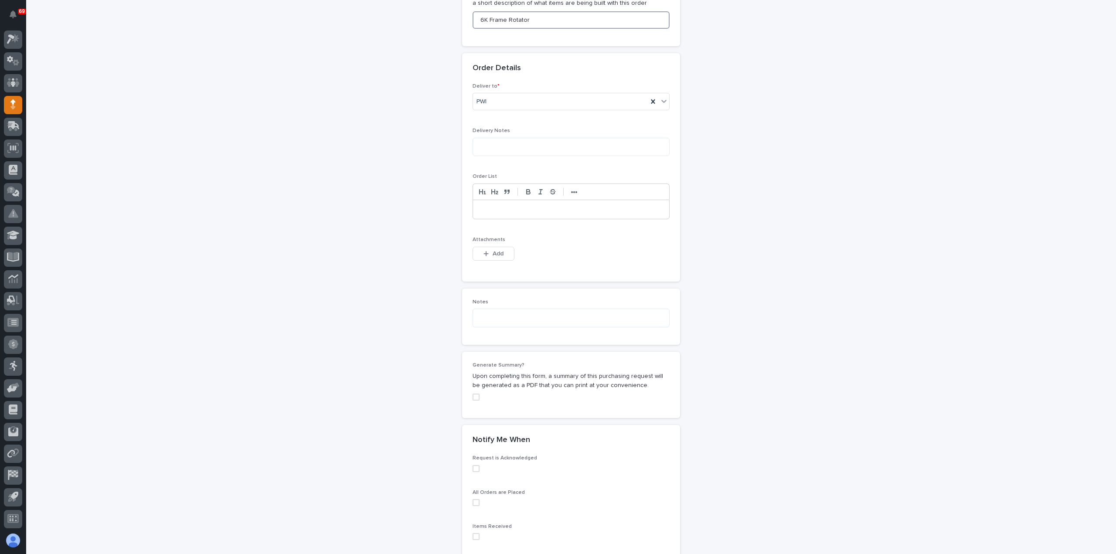
scroll to position [480, 0]
type input "6K Frame Rotator"
click at [487, 252] on div "button" at bounding box center [488, 253] width 9 height 6
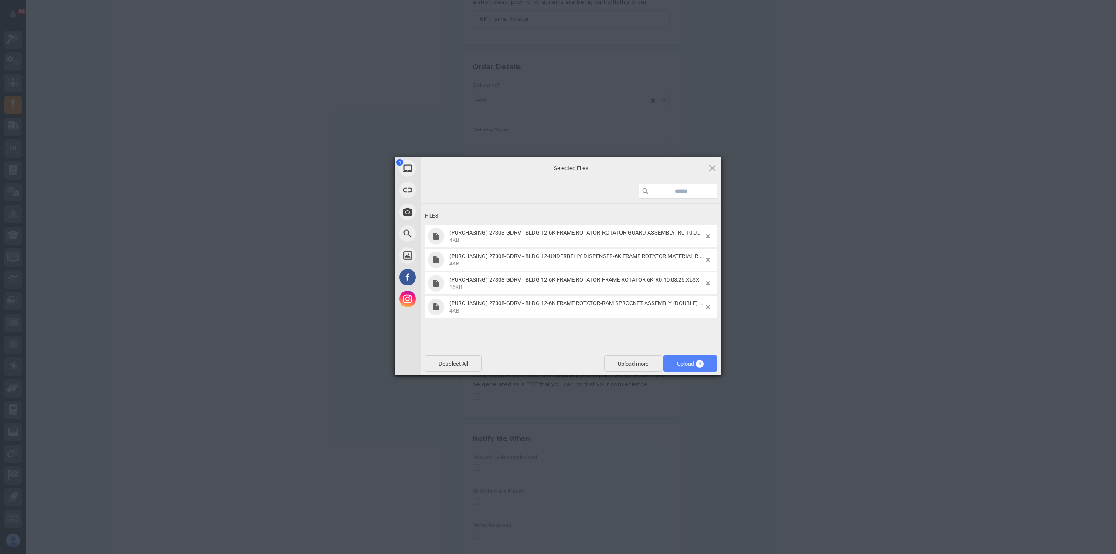
click at [694, 362] on span "Upload 4" at bounding box center [690, 364] width 27 height 7
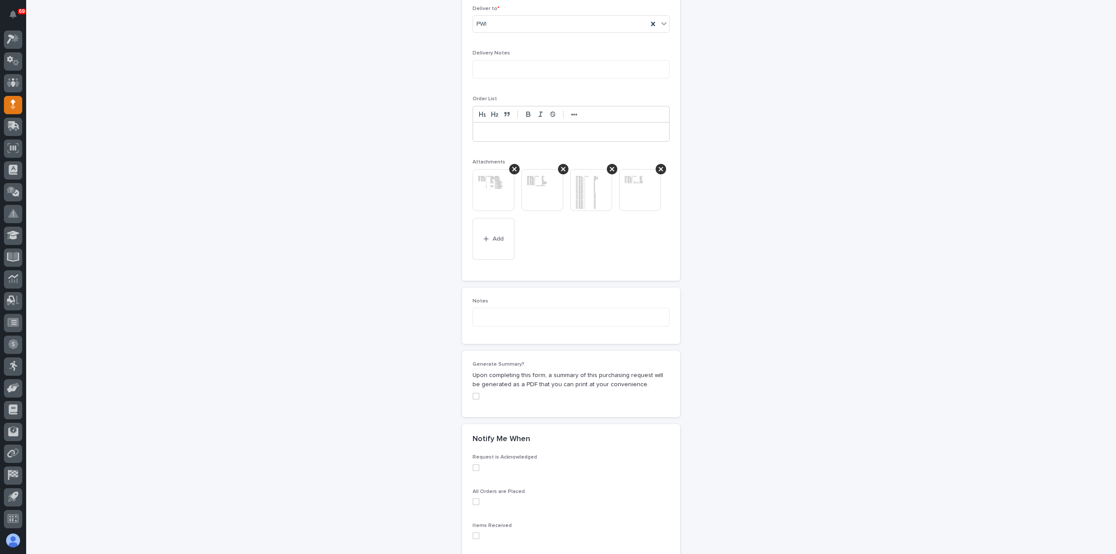
scroll to position [645, 0]
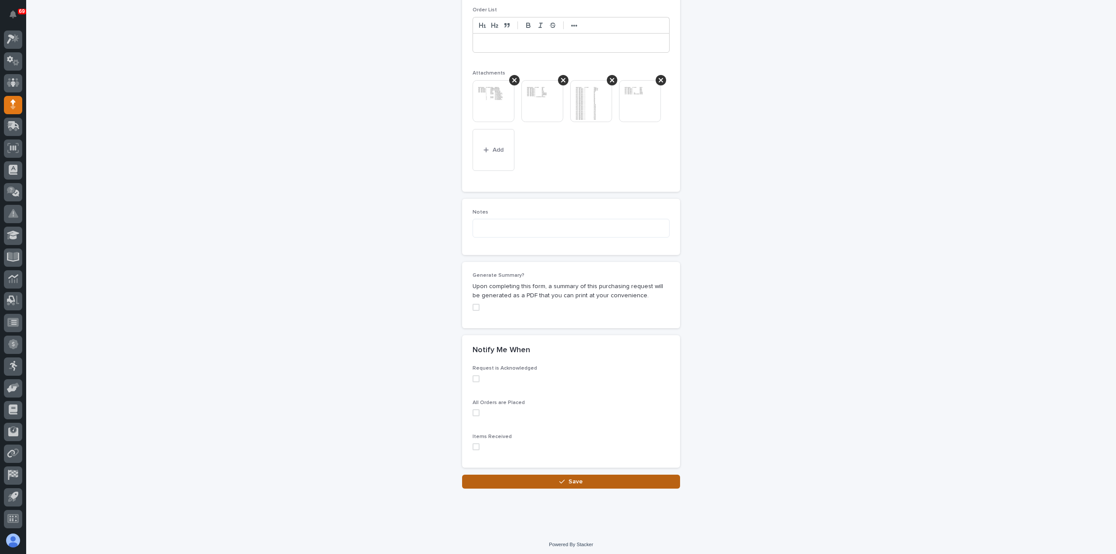
click at [573, 483] on span "Save" at bounding box center [576, 482] width 14 height 8
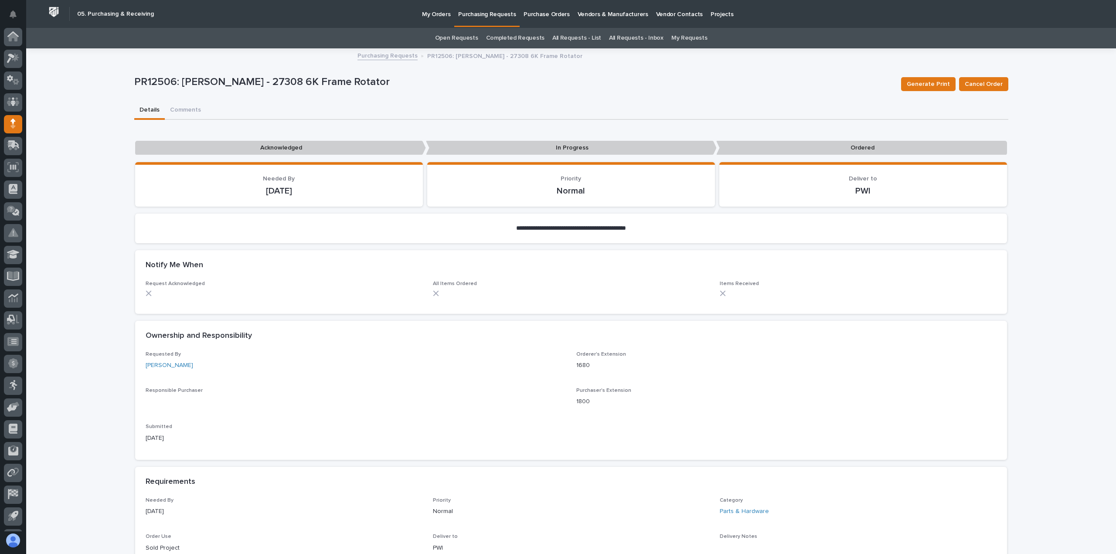
scroll to position [19, 0]
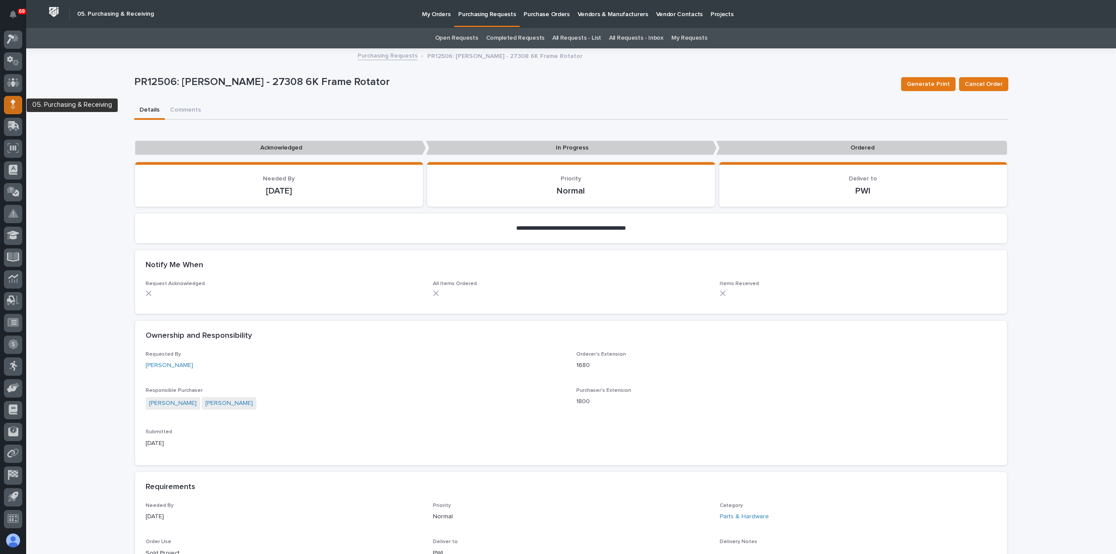
click at [11, 99] on div at bounding box center [13, 105] width 18 height 18
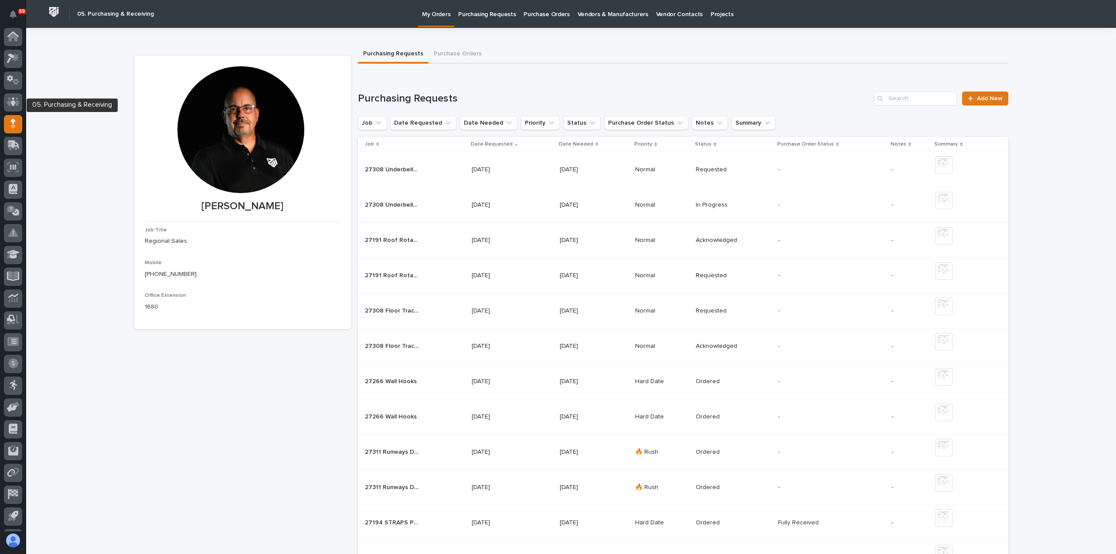
scroll to position [19, 0]
